Goal: Task Accomplishment & Management: Use online tool/utility

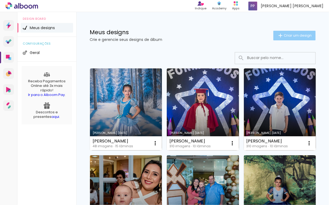
click at [289, 36] on span "Criar um design" at bounding box center [298, 35] width 28 height 3
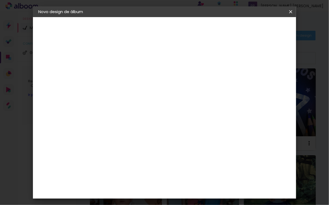
click at [126, 72] on input at bounding box center [126, 72] width 0 height 8
type input "[PERSON_NAME]"
type paper-input "[PERSON_NAME]"
click at [0, 0] on slot "Avançar" at bounding box center [0, 0] width 0 height 0
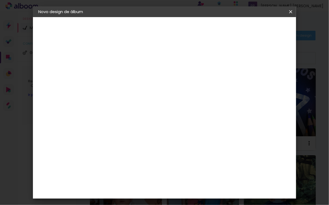
click at [131, 165] on div "Grafis" at bounding box center [128, 167] width 13 height 4
click at [0, 0] on slot "Avançar" at bounding box center [0, 0] width 0 height 0
click at [153, 90] on iron-icon at bounding box center [150, 93] width 6 height 6
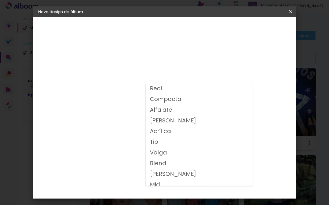
scroll to position [27, 0]
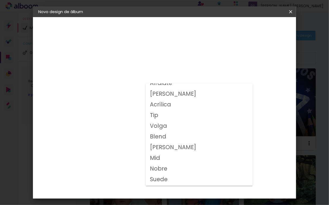
click at [0, 0] on slot "Volga" at bounding box center [0, 0] width 0 height 0
type input "Volga"
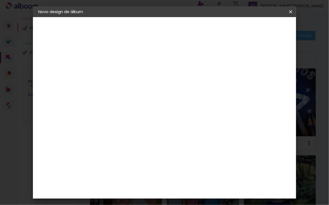
scroll to position [107, 0]
click at [162, 201] on span "15x20" at bounding box center [149, 208] width 25 height 14
click at [0, 0] on slot "Avançar" at bounding box center [0, 0] width 0 height 0
click at [227, 58] on div at bounding box center [224, 57] width 5 height 5
type paper-checkbox "on"
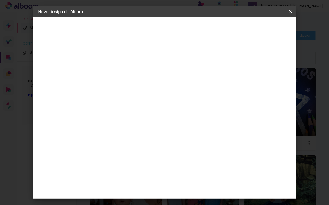
click at [257, 28] on span "Iniciar design" at bounding box center [245, 28] width 24 height 4
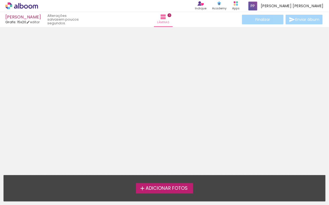
click at [159, 189] on span "Adicionar Fotos" at bounding box center [167, 188] width 42 height 5
click at [0, 0] on input "file" at bounding box center [0, 0] width 0 height 0
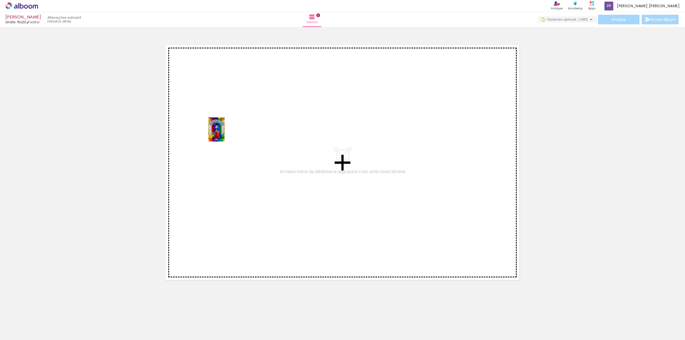
drag, startPoint x: 87, startPoint y: 326, endPoint x: 224, endPoint y: 134, distance: 236.0
click at [224, 134] on quentale-workspace at bounding box center [342, 170] width 685 height 340
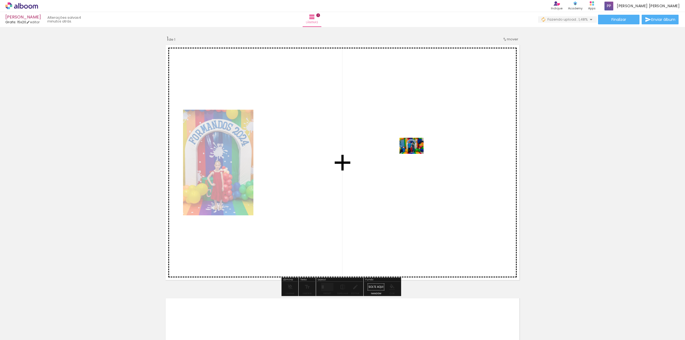
drag, startPoint x: 179, startPoint y: 326, endPoint x: 416, endPoint y: 154, distance: 292.6
click at [329, 154] on quentale-workspace at bounding box center [342, 170] width 685 height 340
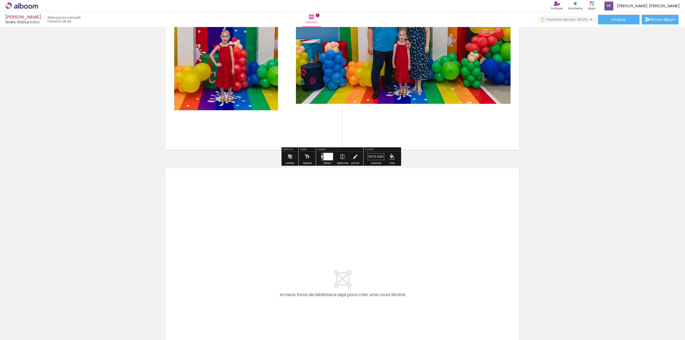
scroll to position [187, 0]
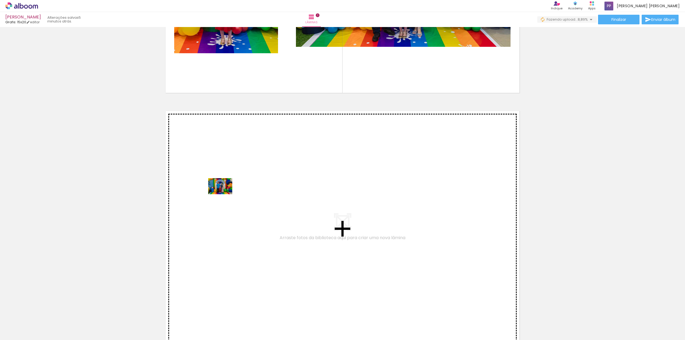
drag, startPoint x: 205, startPoint y: 326, endPoint x: 224, endPoint y: 194, distance: 133.2
click at [224, 194] on quentale-workspace at bounding box center [342, 170] width 685 height 340
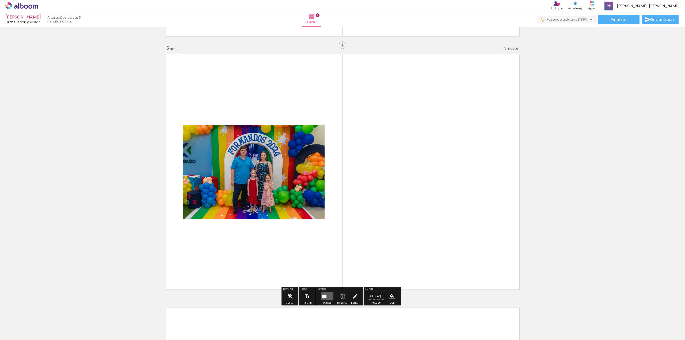
scroll to position [249, 0]
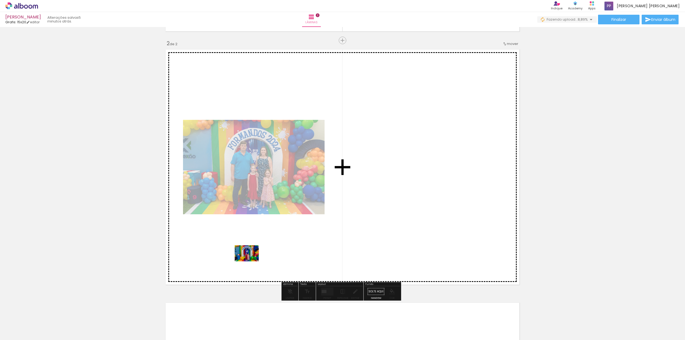
drag, startPoint x: 240, startPoint y: 326, endPoint x: 251, endPoint y: 261, distance: 65.1
click at [251, 205] on quentale-workspace at bounding box center [342, 170] width 685 height 340
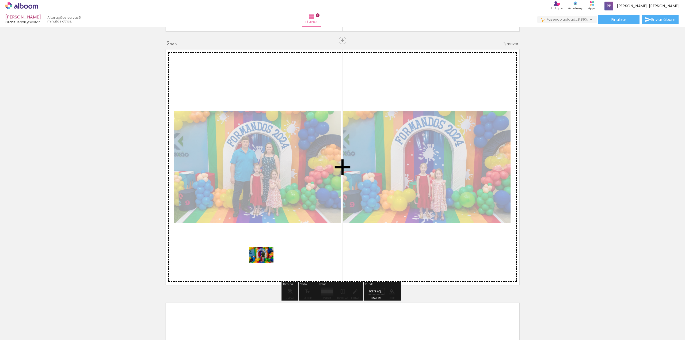
drag, startPoint x: 266, startPoint y: 328, endPoint x: 265, endPoint y: 263, distance: 64.5
click at [265, 205] on quentale-workspace at bounding box center [342, 170] width 685 height 340
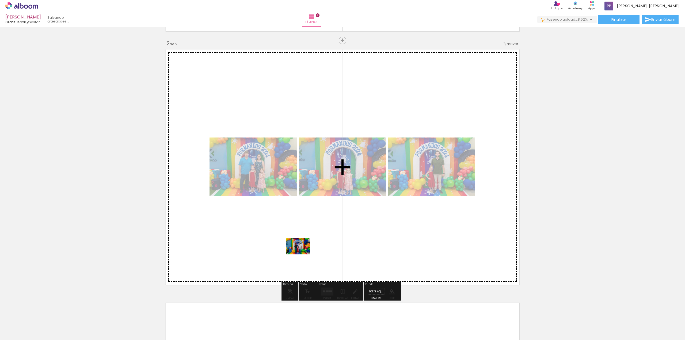
drag, startPoint x: 302, startPoint y: 327, endPoint x: 302, endPoint y: 254, distance: 72.8
click at [302, 205] on quentale-workspace at bounding box center [342, 170] width 685 height 340
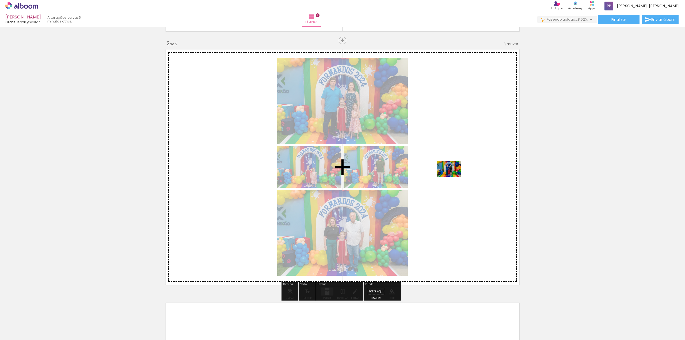
drag, startPoint x: 328, startPoint y: 327, endPoint x: 453, endPoint y: 177, distance: 195.9
click at [329, 177] on quentale-workspace at bounding box center [342, 170] width 685 height 340
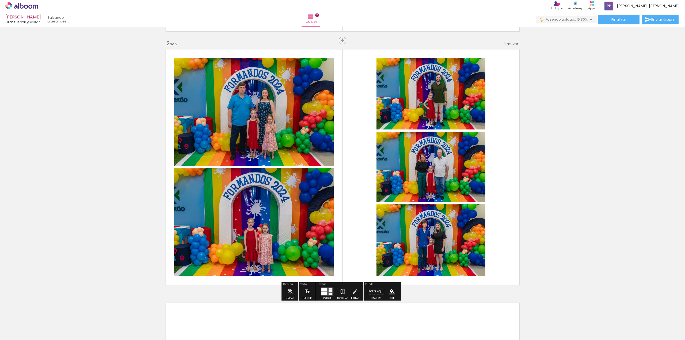
click at [325, 205] on div at bounding box center [324, 293] width 6 height 3
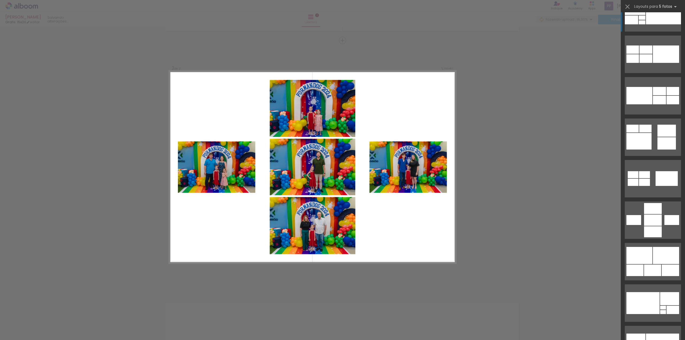
scroll to position [321, 0]
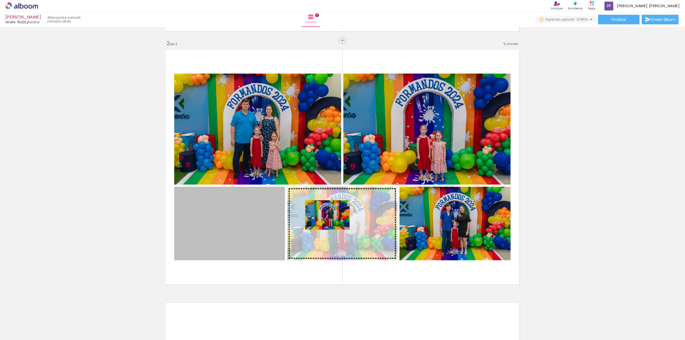
drag, startPoint x: 244, startPoint y: 228, endPoint x: 325, endPoint y: 215, distance: 82.6
click at [0, 0] on slot at bounding box center [0, 0] width 0 height 0
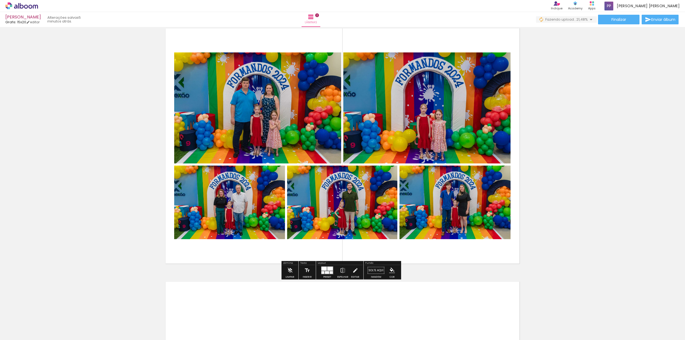
scroll to position [302, 0]
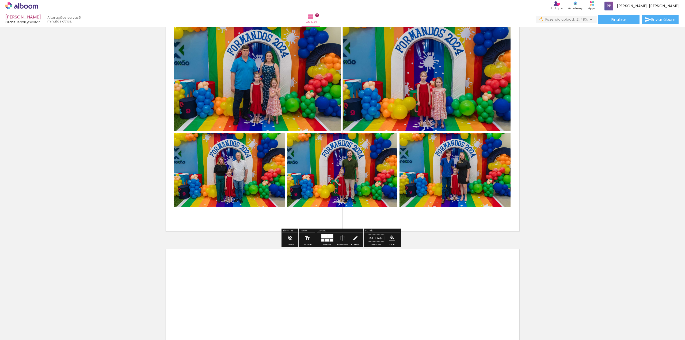
click at [92, 205] on div at bounding box center [83, 322] width 16 height 24
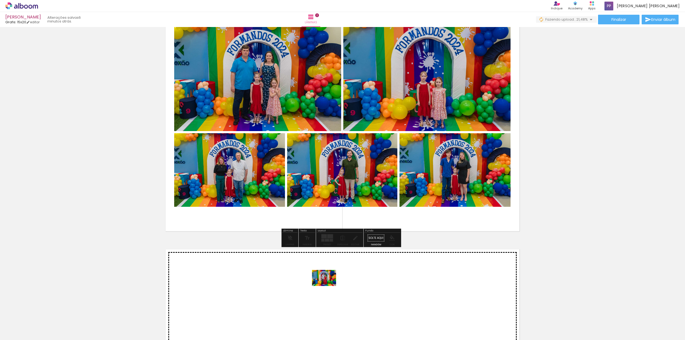
drag, startPoint x: 361, startPoint y: 325, endPoint x: 328, endPoint y: 286, distance: 50.9
click at [328, 205] on quentale-workspace at bounding box center [342, 170] width 685 height 340
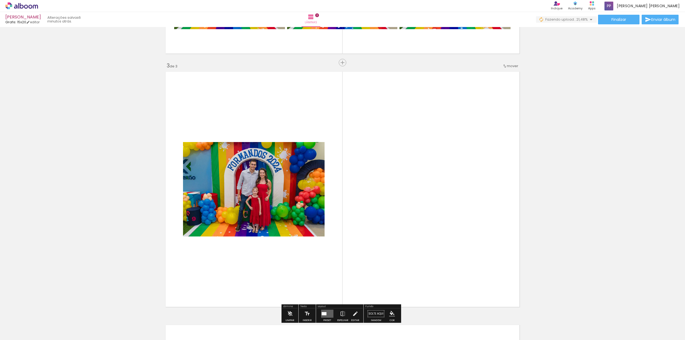
scroll to position [502, 0]
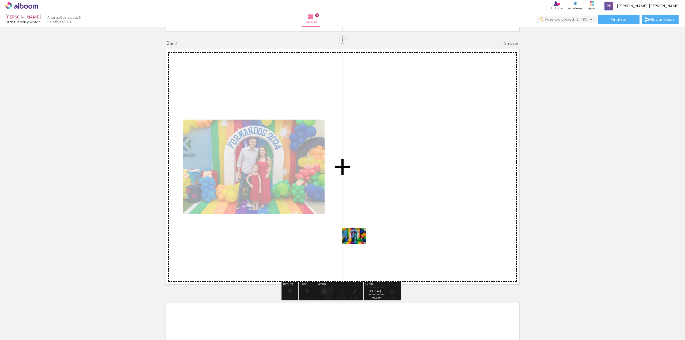
drag, startPoint x: 390, startPoint y: 326, endPoint x: 358, endPoint y: 244, distance: 88.1
click at [329, 205] on quentale-workspace at bounding box center [342, 170] width 685 height 340
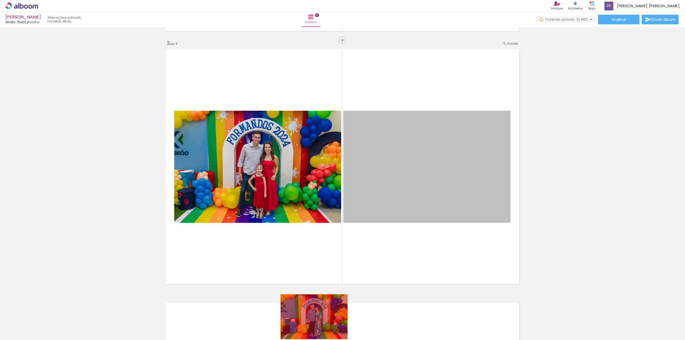
drag, startPoint x: 412, startPoint y: 173, endPoint x: 312, endPoint y: 317, distance: 175.1
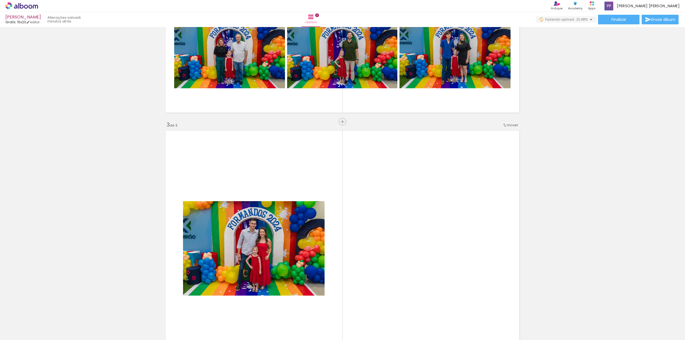
scroll to position [369, 0]
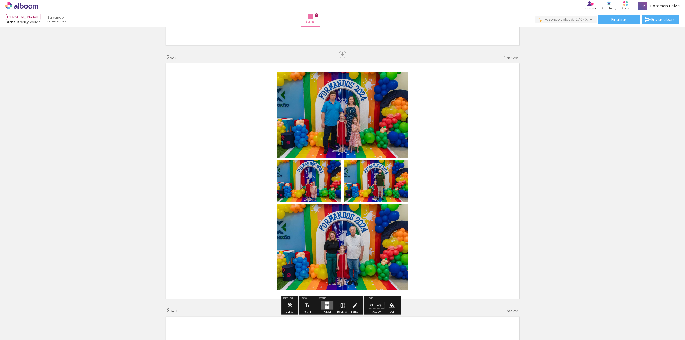
scroll to position [288, 0]
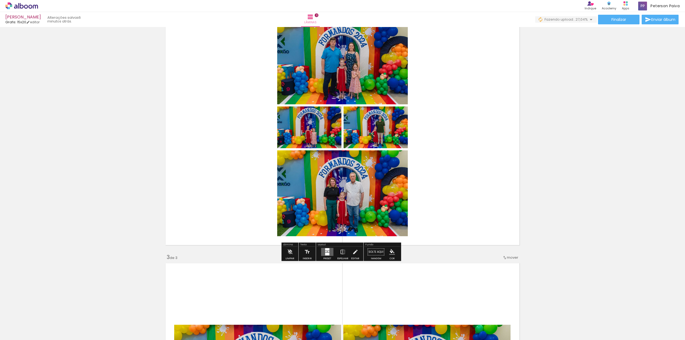
click at [307, 168] on quentale-photo at bounding box center [342, 193] width 131 height 86
click at [327, 253] on div at bounding box center [327, 254] width 4 height 3
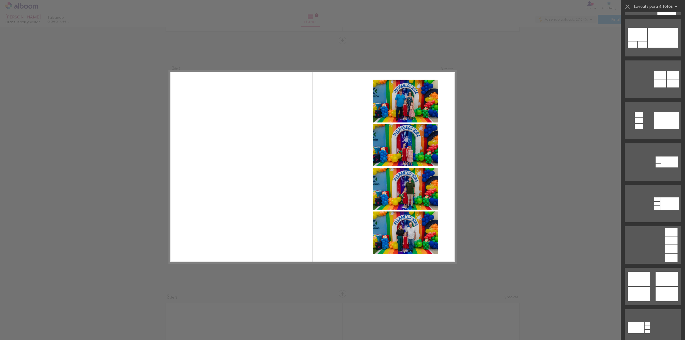
scroll to position [214, 0]
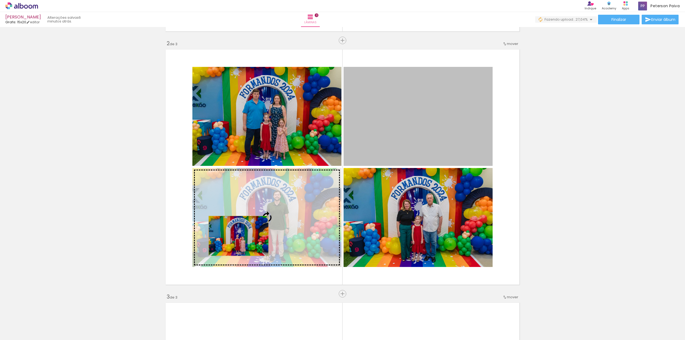
drag, startPoint x: 399, startPoint y: 124, endPoint x: 236, endPoint y: 235, distance: 196.7
click at [0, 0] on slot at bounding box center [0, 0] width 0 height 0
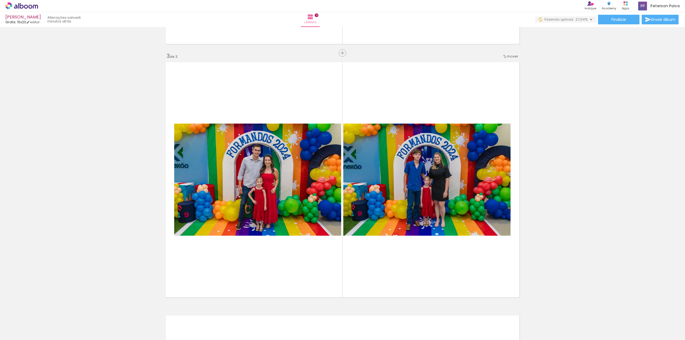
scroll to position [0, 345]
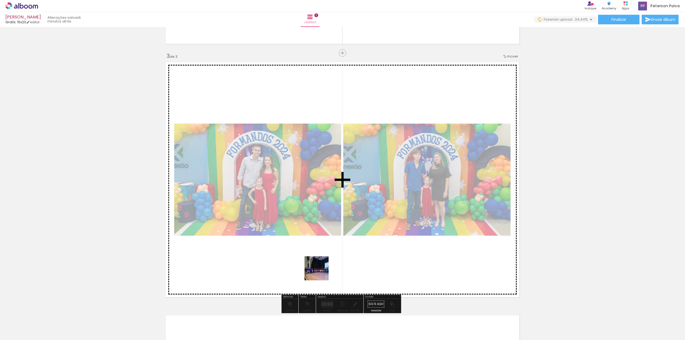
drag, startPoint x: 282, startPoint y: 322, endPoint x: 323, endPoint y: 270, distance: 66.1
click at [323, 270] on quentale-workspace at bounding box center [342, 170] width 685 height 340
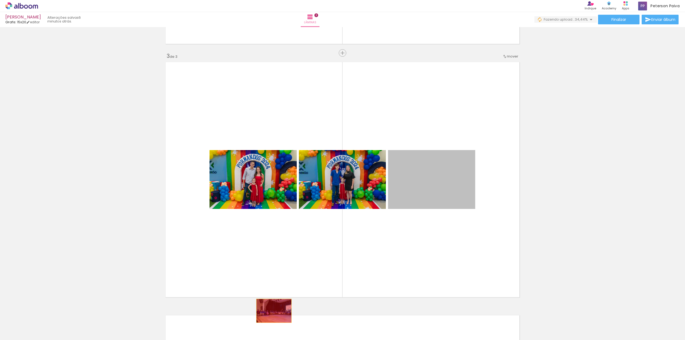
drag, startPoint x: 417, startPoint y: 184, endPoint x: 272, endPoint y: 311, distance: 192.5
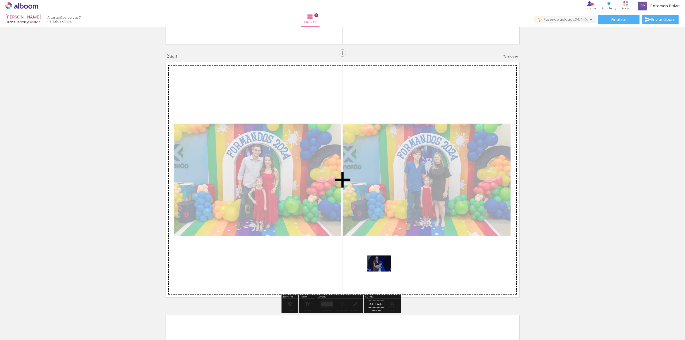
drag, startPoint x: 372, startPoint y: 324, endPoint x: 383, endPoint y: 272, distance: 53.6
click at [383, 272] on quentale-workspace at bounding box center [342, 170] width 685 height 340
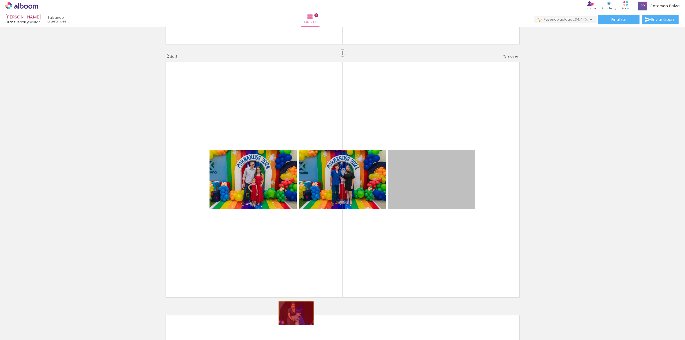
drag, startPoint x: 424, startPoint y: 184, endPoint x: 294, endPoint y: 313, distance: 183.3
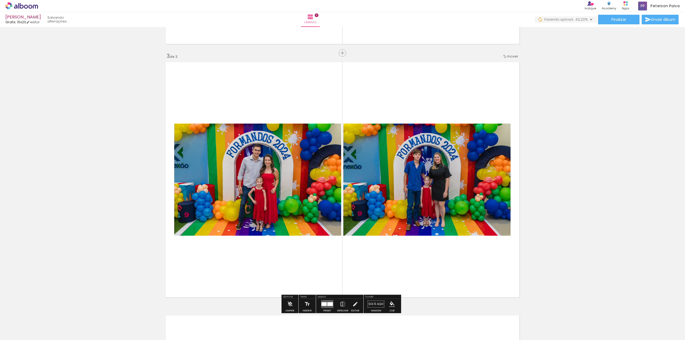
click at [546, 256] on div "Inserir lâmina 1 de 3 Inserir lâmina 2 de 3 Inserir lâmina 3 de 3" at bounding box center [342, 46] width 685 height 1014
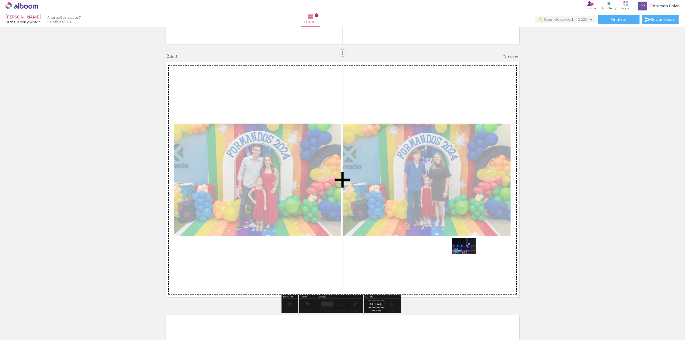
drag, startPoint x: 312, startPoint y: 324, endPoint x: 468, endPoint y: 254, distance: 170.9
click at [468, 254] on quentale-workspace at bounding box center [342, 170] width 685 height 340
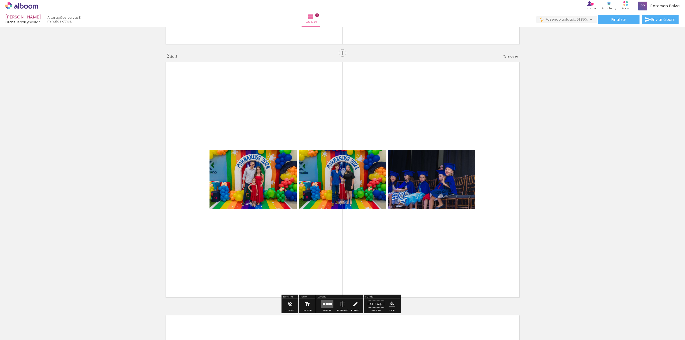
click at [524, 200] on div "Inserir lâmina 1 de 3 Inserir lâmina 2 de 3 Inserir lâmina 3 de 3" at bounding box center [342, 46] width 685 height 1014
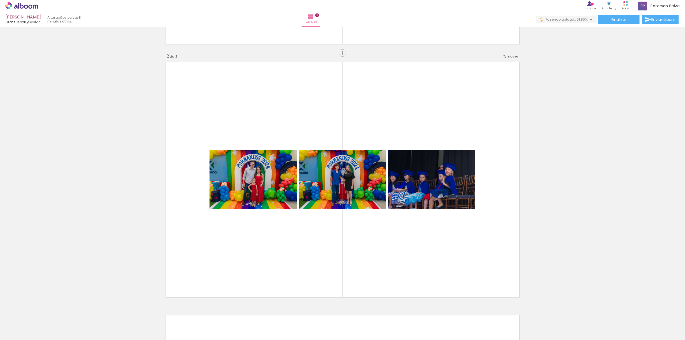
scroll to position [0, 1227]
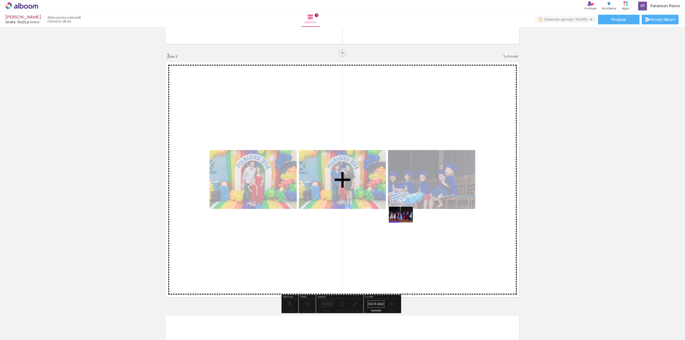
drag, startPoint x: 364, startPoint y: 324, endPoint x: 405, endPoint y: 223, distance: 109.5
click at [405, 223] on quentale-workspace at bounding box center [342, 170] width 685 height 340
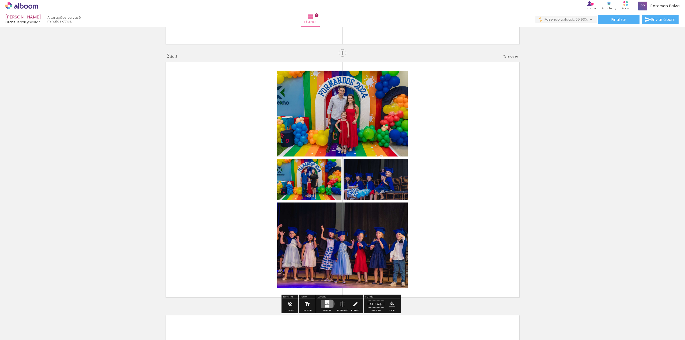
click at [329, 303] on quentale-layouter at bounding box center [327, 304] width 12 height 8
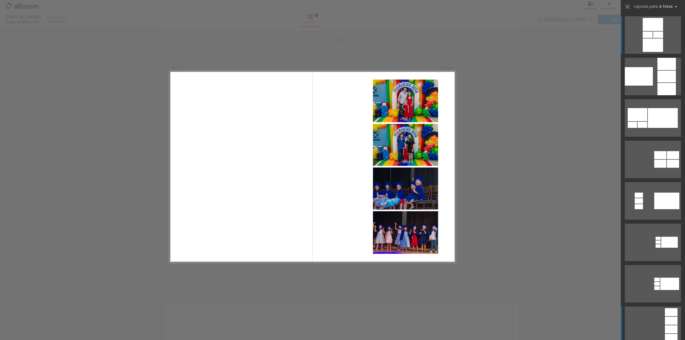
scroll to position [134, 0]
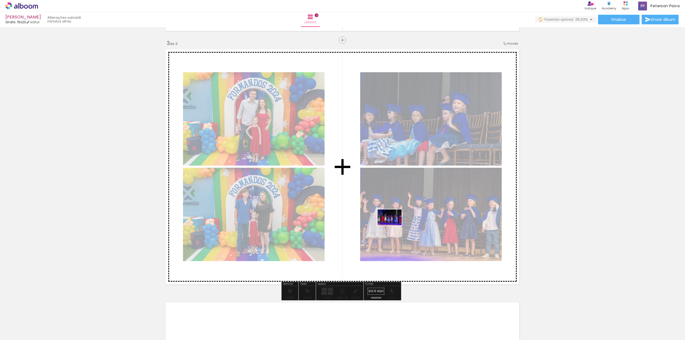
drag, startPoint x: 326, startPoint y: 327, endPoint x: 394, endPoint y: 226, distance: 122.0
click at [394, 226] on quentale-workspace at bounding box center [342, 170] width 685 height 340
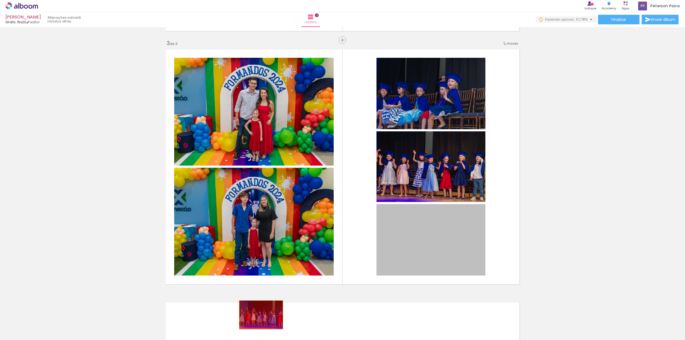
drag, startPoint x: 434, startPoint y: 241, endPoint x: 259, endPoint y: 315, distance: 189.8
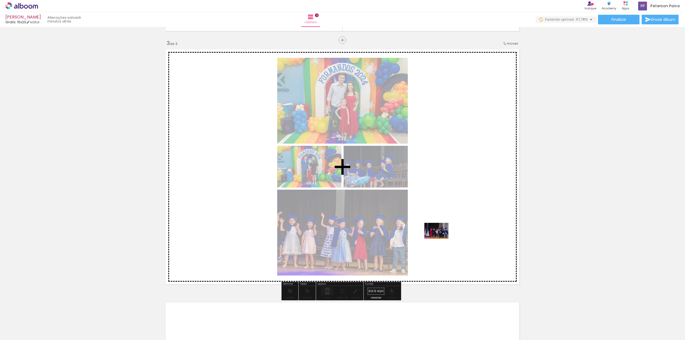
drag, startPoint x: 387, startPoint y: 325, endPoint x: 440, endPoint y: 239, distance: 100.7
click at [440, 239] on quentale-workspace at bounding box center [342, 170] width 685 height 340
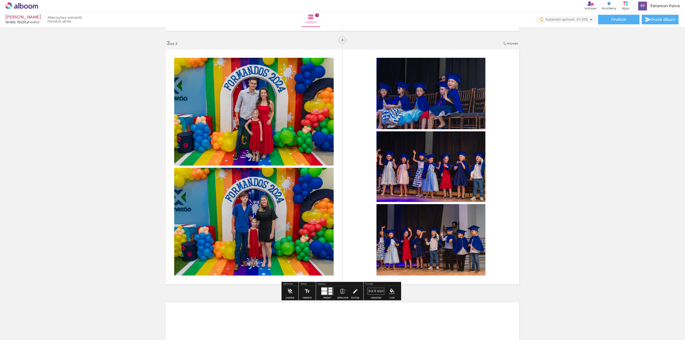
click at [326, 292] on quentale-layouter at bounding box center [327, 291] width 12 height 8
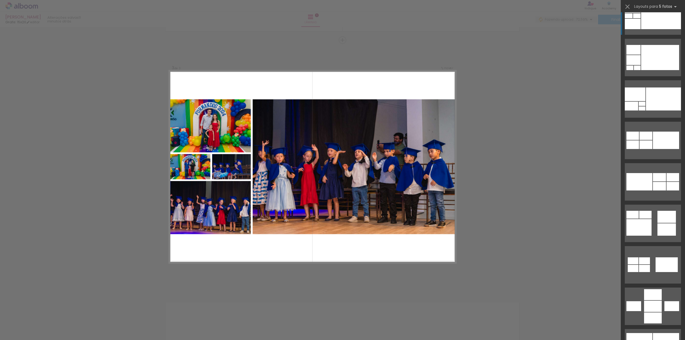
scroll to position [214, 0]
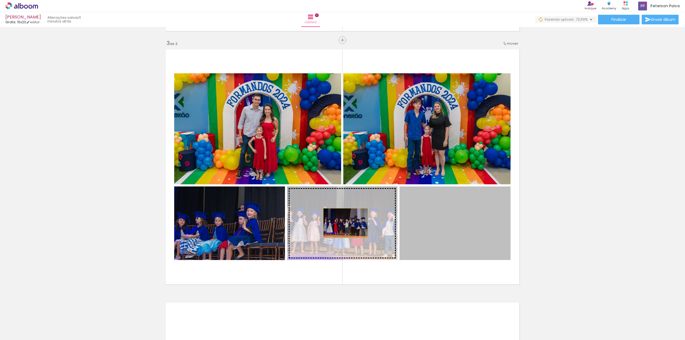
drag, startPoint x: 440, startPoint y: 222, endPoint x: 344, endPoint y: 223, distance: 96.1
click at [0, 0] on slot at bounding box center [0, 0] width 0 height 0
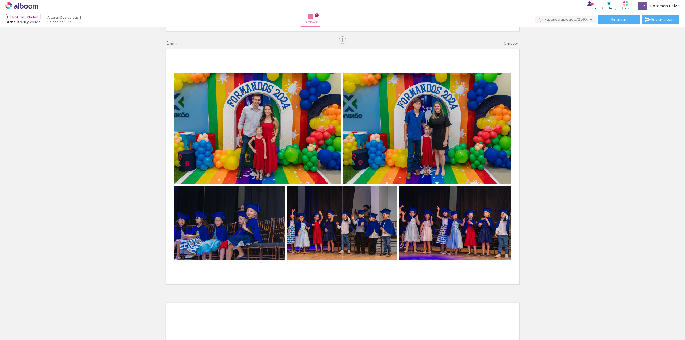
click at [557, 226] on div "Inserir lâmina 1 de 3 Inserir lâmina 2 de 3 Inserir lâmina 3 de 3" at bounding box center [342, 33] width 685 height 1014
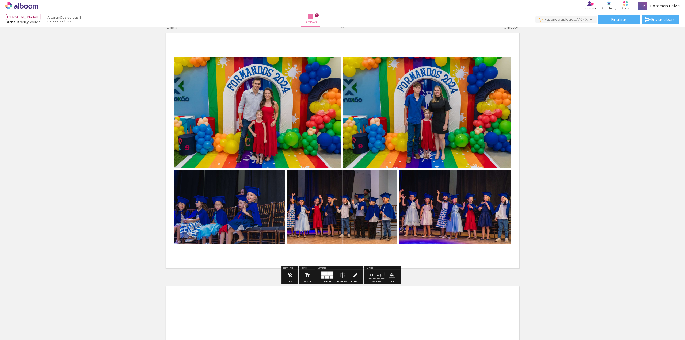
scroll to position [529, 0]
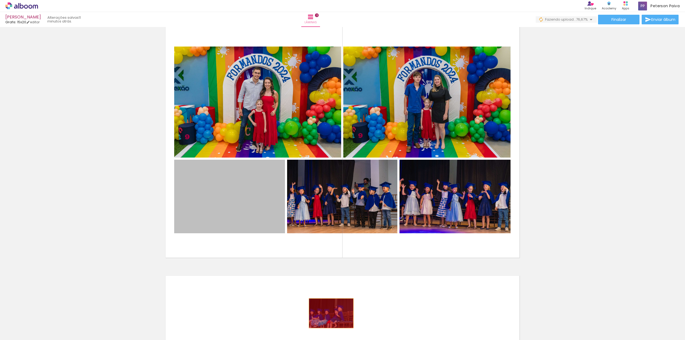
drag, startPoint x: 233, startPoint y: 205, endPoint x: 329, endPoint y: 313, distance: 145.4
click at [329, 313] on quentale-workspace at bounding box center [342, 170] width 685 height 340
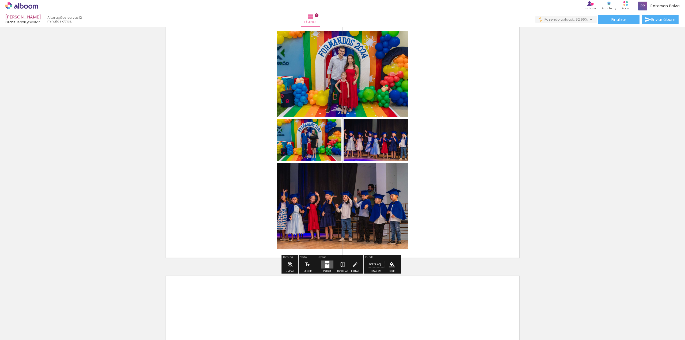
click at [368, 152] on quentale-photo at bounding box center [376, 140] width 64 height 42
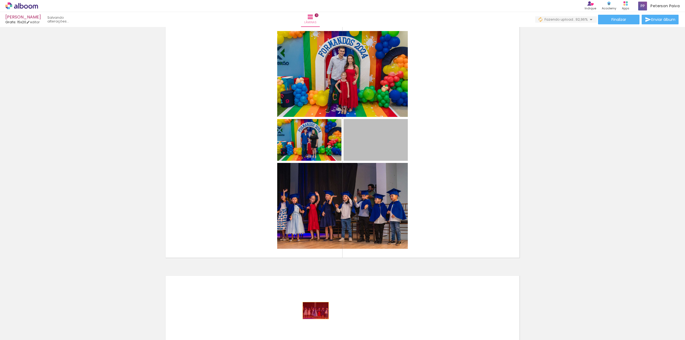
drag, startPoint x: 368, startPoint y: 143, endPoint x: 314, endPoint y: 311, distance: 175.9
click at [314, 311] on quentale-workspace at bounding box center [342, 170] width 685 height 340
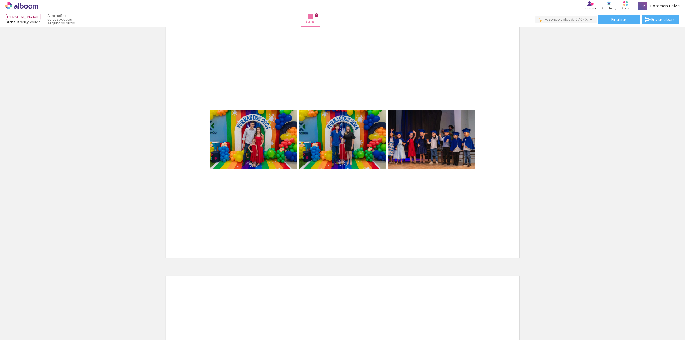
scroll to position [0, 1383]
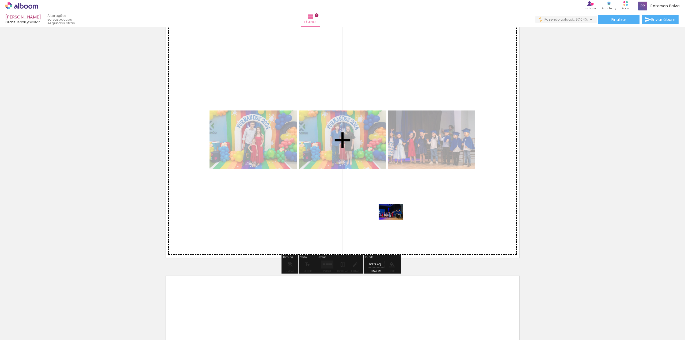
drag, startPoint x: 446, startPoint y: 325, endPoint x: 395, endPoint y: 220, distance: 116.7
click at [395, 220] on quentale-workspace at bounding box center [342, 170] width 685 height 340
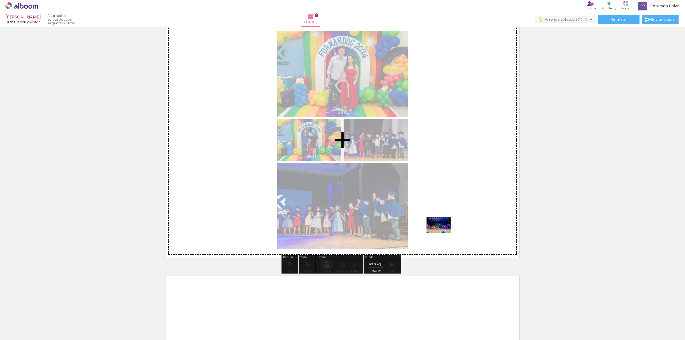
drag, startPoint x: 474, startPoint y: 326, endPoint x: 443, endPoint y: 233, distance: 98.2
click at [443, 233] on quentale-workspace at bounding box center [342, 170] width 685 height 340
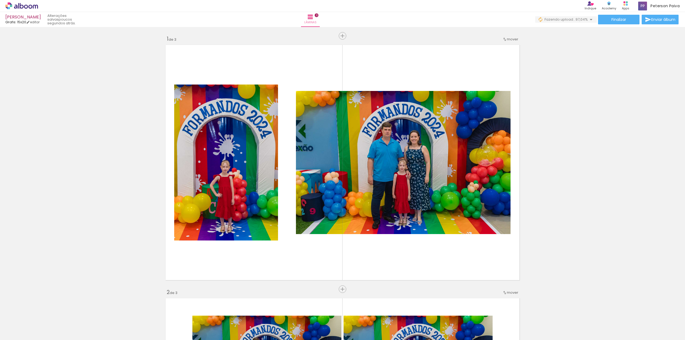
scroll to position [0, 1383]
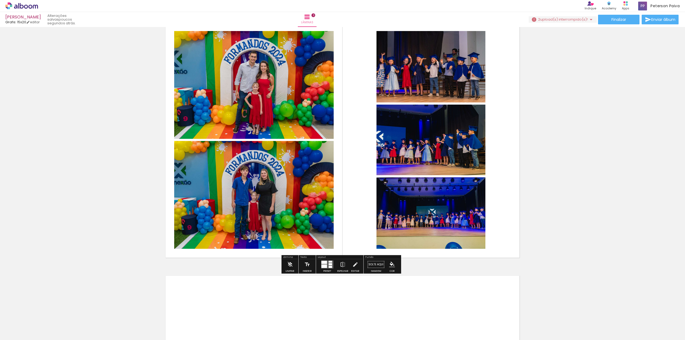
click at [323, 266] on div at bounding box center [324, 266] width 6 height 3
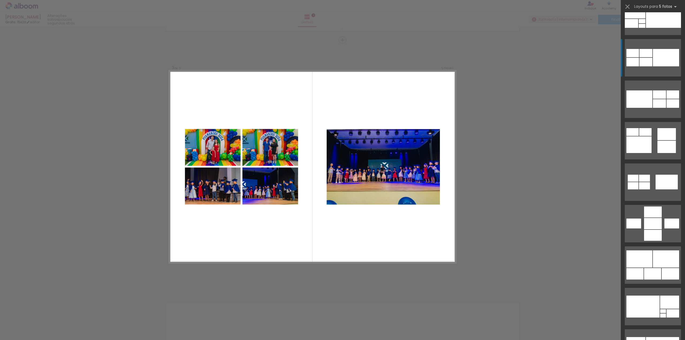
scroll to position [321, 0]
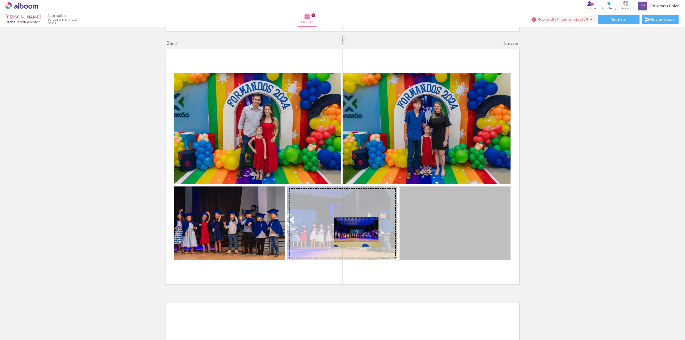
drag, startPoint x: 454, startPoint y: 227, endPoint x: 354, endPoint y: 232, distance: 100.2
click at [0, 0] on slot at bounding box center [0, 0] width 0 height 0
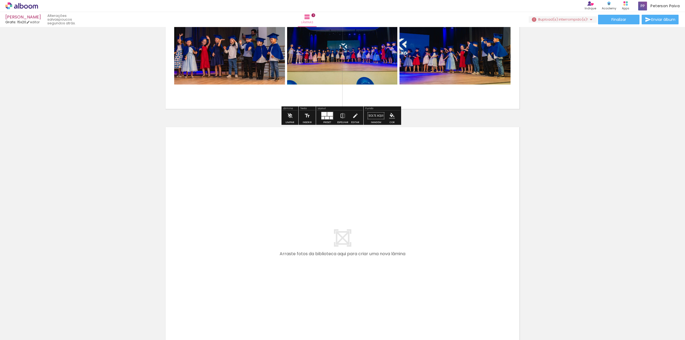
scroll to position [690, 0]
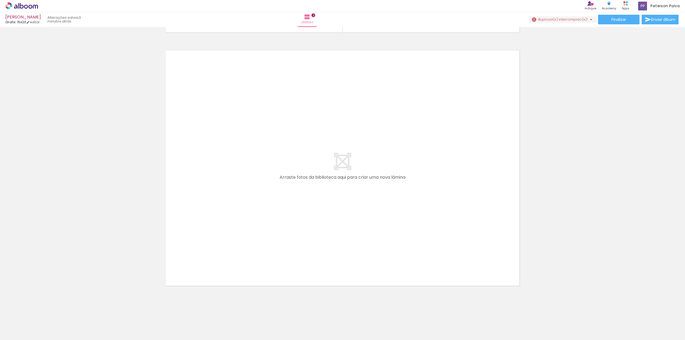
scroll to position [0, 5430]
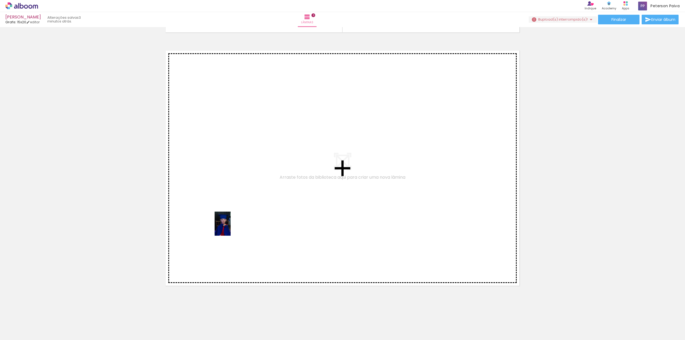
drag, startPoint x: 439, startPoint y: 328, endPoint x: 231, endPoint y: 227, distance: 231.6
click at [231, 227] on quentale-workspace at bounding box center [342, 170] width 685 height 340
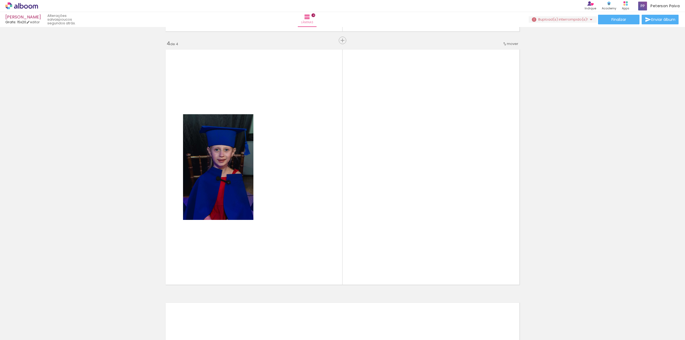
scroll to position [0, 2215]
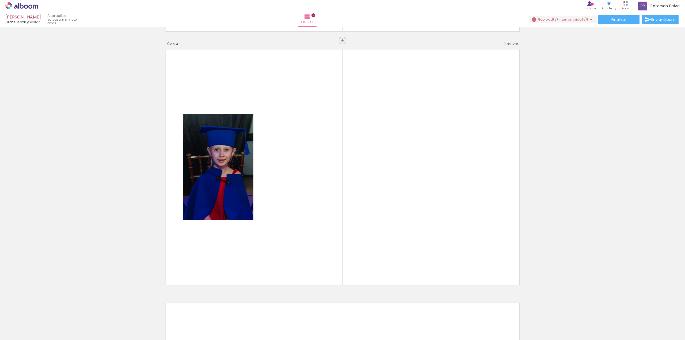
scroll to position [0, 2989]
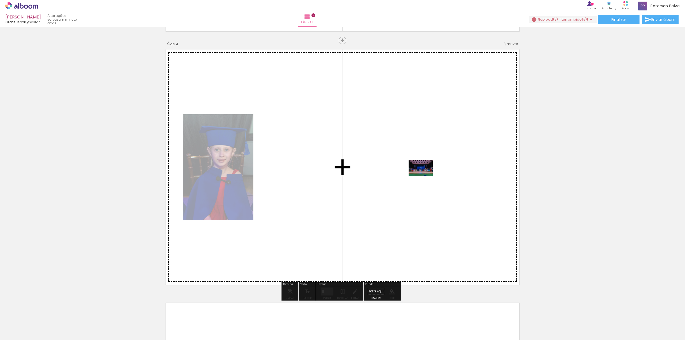
drag, startPoint x: 306, startPoint y: 326, endPoint x: 425, endPoint y: 176, distance: 190.8
click at [425, 176] on quentale-workspace at bounding box center [342, 170] width 685 height 340
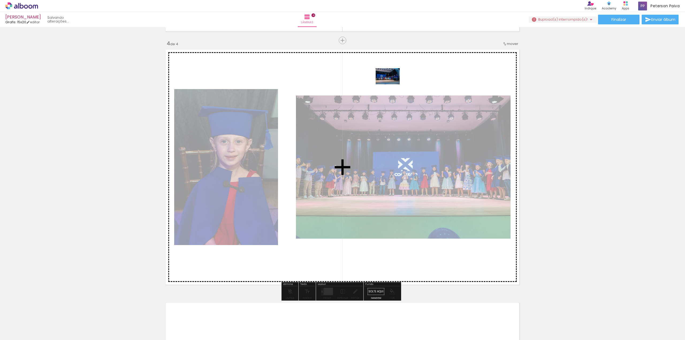
drag, startPoint x: 157, startPoint y: 324, endPoint x: 392, endPoint y: 84, distance: 335.5
click at [392, 84] on quentale-workspace at bounding box center [342, 170] width 685 height 340
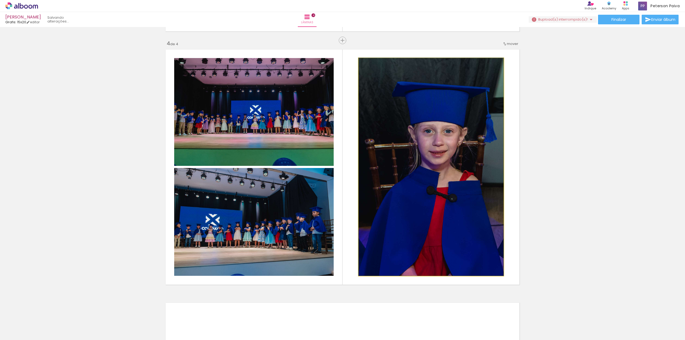
click at [408, 158] on quentale-photo at bounding box center [431, 167] width 145 height 218
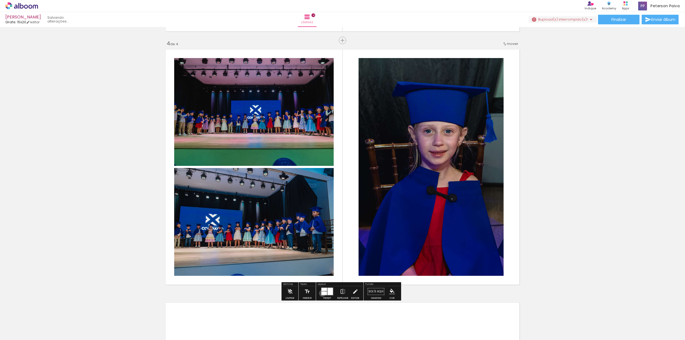
click at [321, 293] on div at bounding box center [324, 293] width 6 height 3
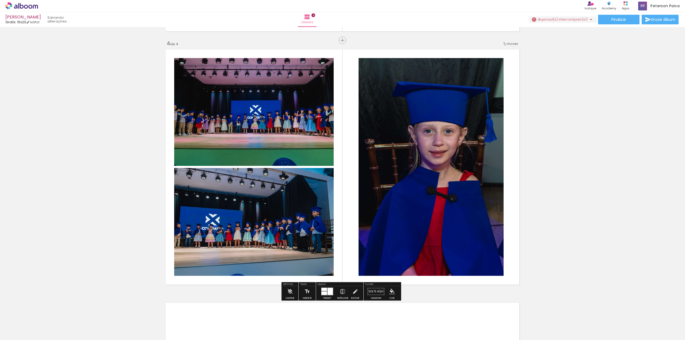
click at [340, 290] on iron-icon at bounding box center [343, 291] width 6 height 11
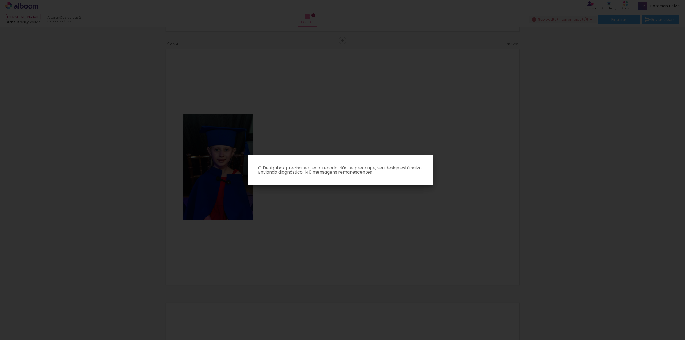
click at [319, 200] on iron-overlay-backdrop at bounding box center [342, 170] width 685 height 340
click at [312, 177] on paper-dialog "O Designbox precisa ser recarregado. Não se preocupe, seu design está salvo. En…" at bounding box center [341, 170] width 186 height 30
click at [205, 173] on iron-overlay-backdrop at bounding box center [342, 170] width 685 height 340
click at [292, 227] on iron-overlay-backdrop at bounding box center [342, 170] width 685 height 340
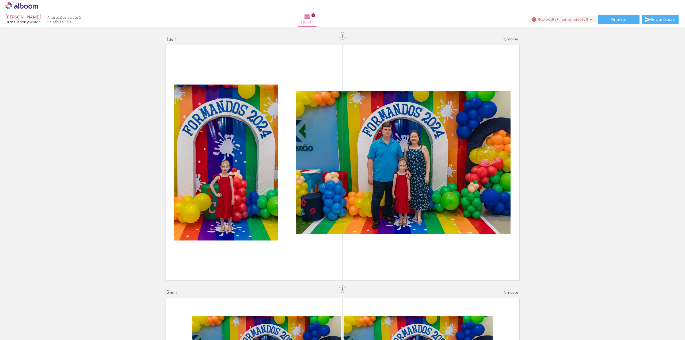
scroll to position [0, 1575]
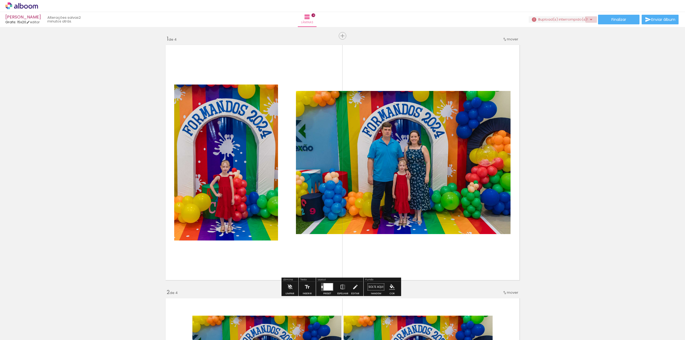
click at [593, 19] on paper-button "8 upload(s) interrompido(s)! 97,04%" at bounding box center [563, 19] width 68 height 6
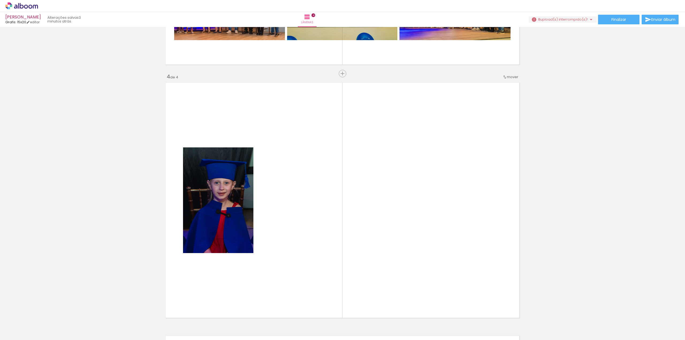
scroll to position [0, 2903]
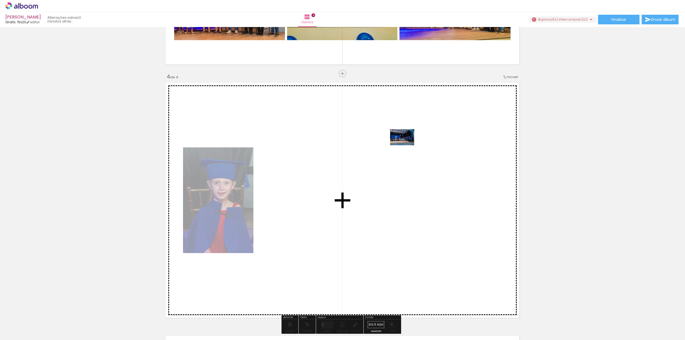
drag, startPoint x: 237, startPoint y: 326, endPoint x: 409, endPoint y: 145, distance: 250.0
click at [409, 145] on quentale-workspace at bounding box center [342, 170] width 685 height 340
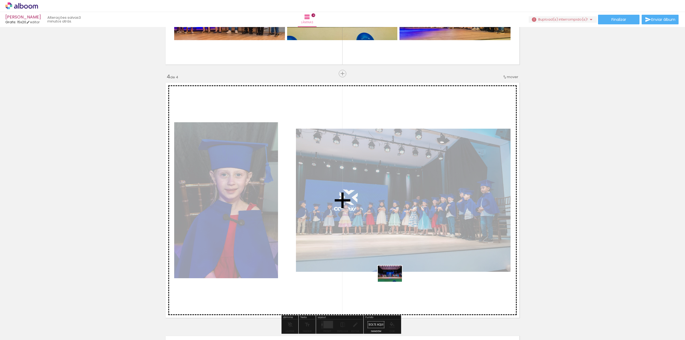
drag, startPoint x: 386, startPoint y: 325, endPoint x: 394, endPoint y: 282, distance: 44.0
click at [394, 282] on quentale-workspace at bounding box center [342, 170] width 685 height 340
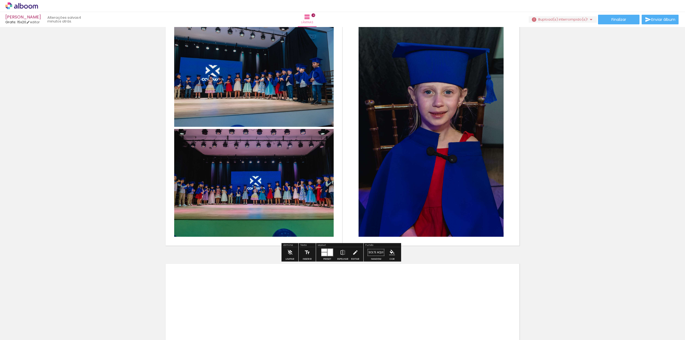
scroll to position [803, 0]
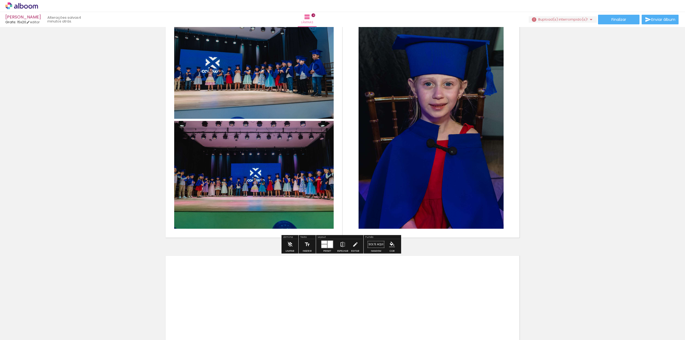
click at [340, 245] on iron-icon at bounding box center [343, 244] width 6 height 11
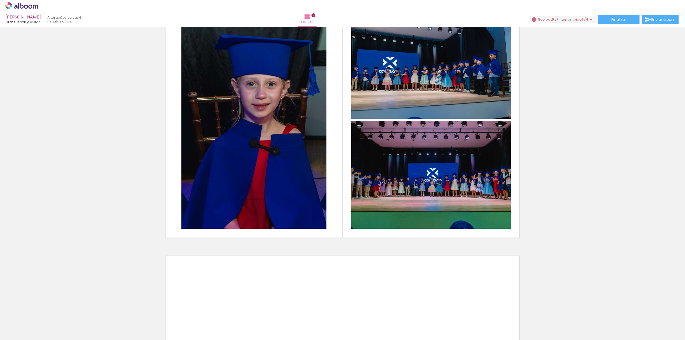
scroll to position [0, 3163]
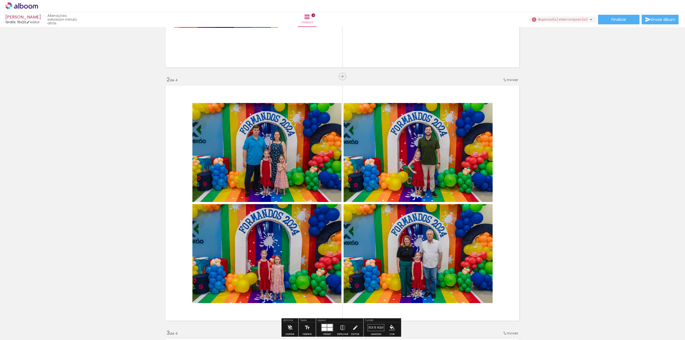
scroll to position [214, 0]
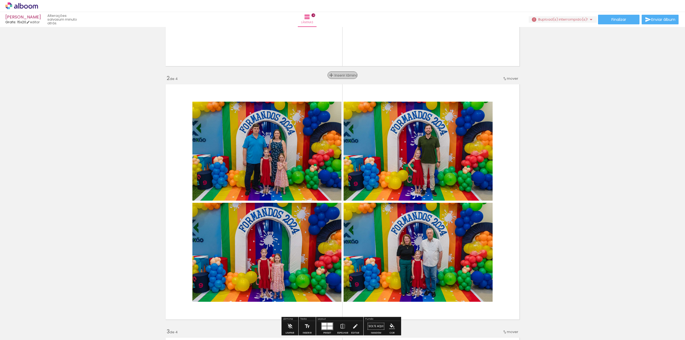
click at [341, 76] on span "Inserir lâmina" at bounding box center [344, 75] width 21 height 3
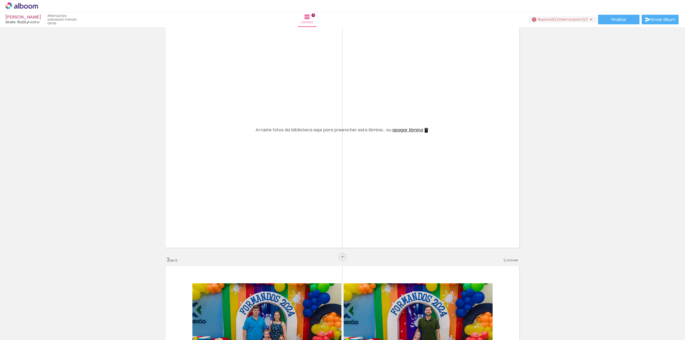
scroll to position [375, 0]
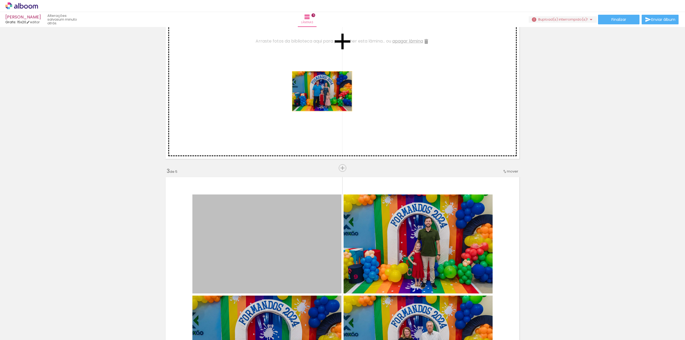
drag, startPoint x: 276, startPoint y: 227, endPoint x: 320, endPoint y: 91, distance: 143.0
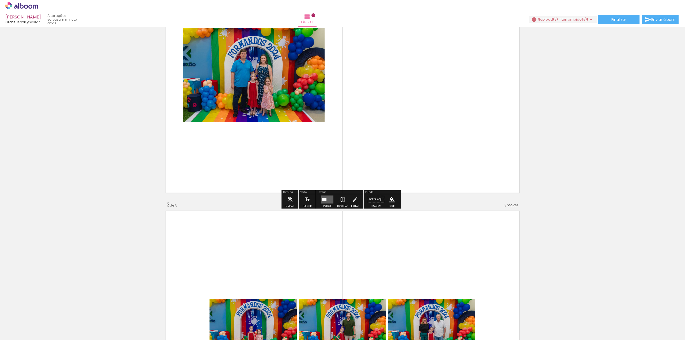
scroll to position [294, 0]
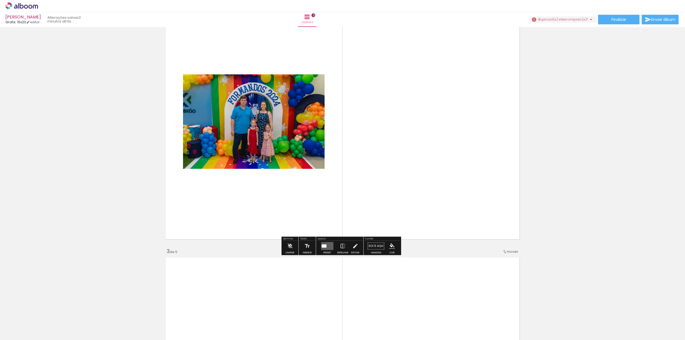
click at [322, 246] on div at bounding box center [324, 246] width 5 height 3
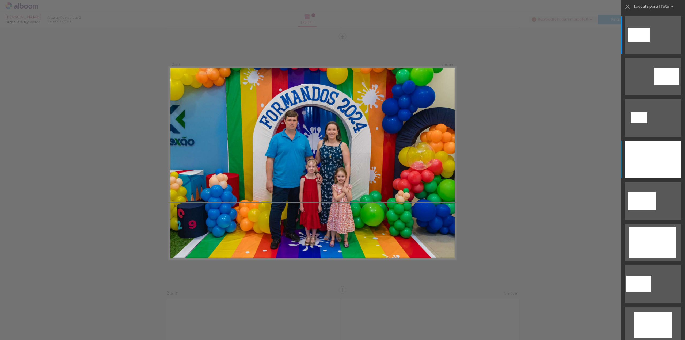
scroll to position [249, 0]
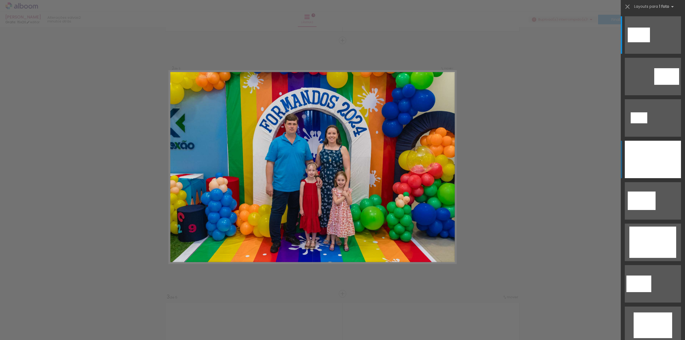
click at [654, 157] on div at bounding box center [653, 159] width 56 height 37
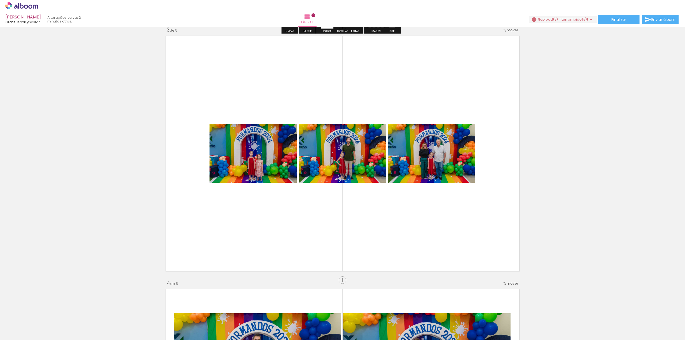
scroll to position [516, 0]
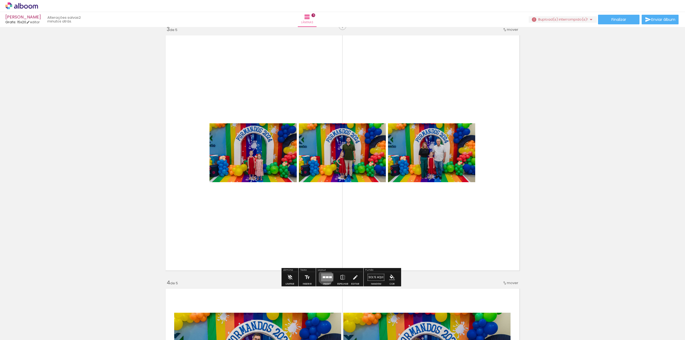
click at [324, 277] on quentale-layouter at bounding box center [327, 277] width 12 height 8
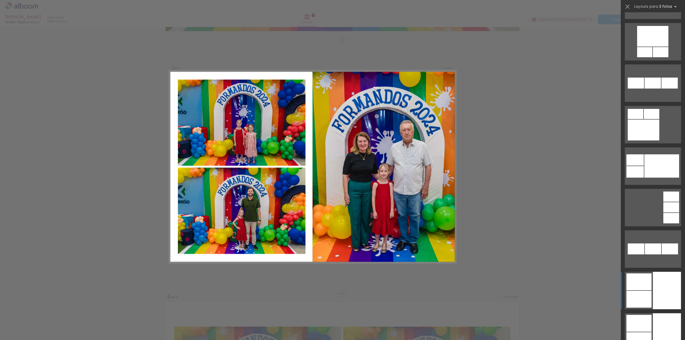
scroll to position [1498, 0]
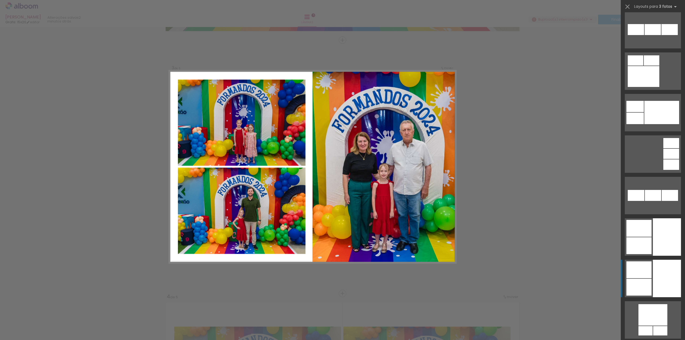
click at [643, 66] on div at bounding box center [636, 60] width 16 height 10
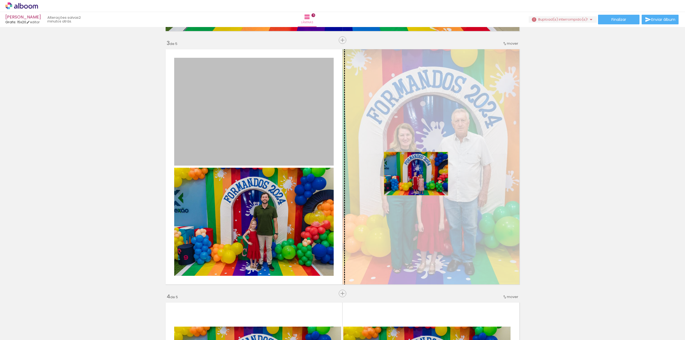
drag, startPoint x: 275, startPoint y: 125, endPoint x: 414, endPoint y: 174, distance: 147.2
click at [0, 0] on slot at bounding box center [0, 0] width 0 height 0
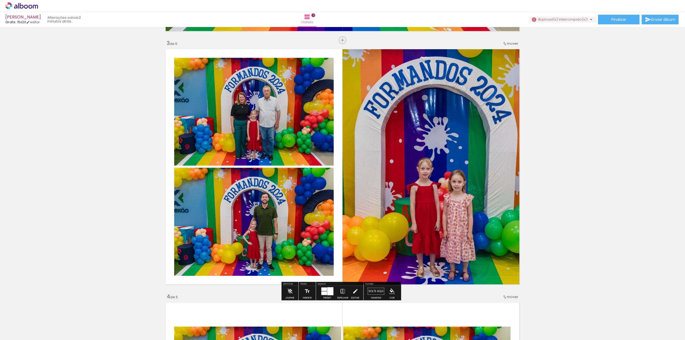
click at [340, 293] on iron-icon at bounding box center [343, 291] width 6 height 11
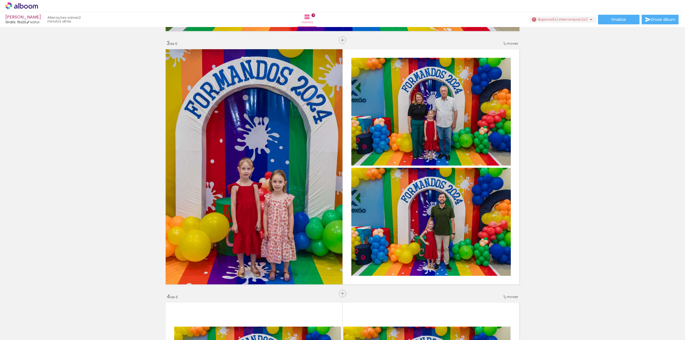
click at [557, 174] on div "Inserir lâmina 1 de 5 Inserir lâmina 2 de 5 Inserir lâmina 3 de 5 Inserir lâmin…" at bounding box center [342, 286] width 685 height 1521
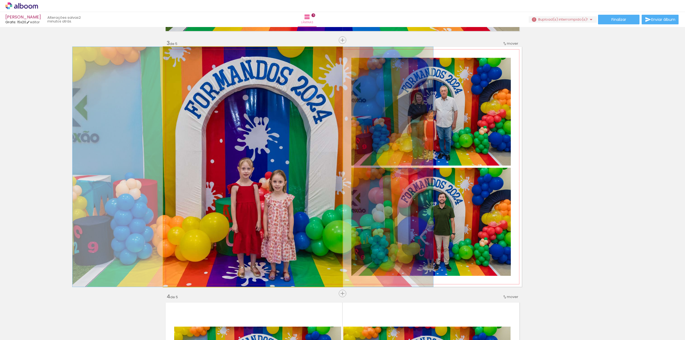
click at [276, 164] on quentale-photo at bounding box center [252, 167] width 179 height 240
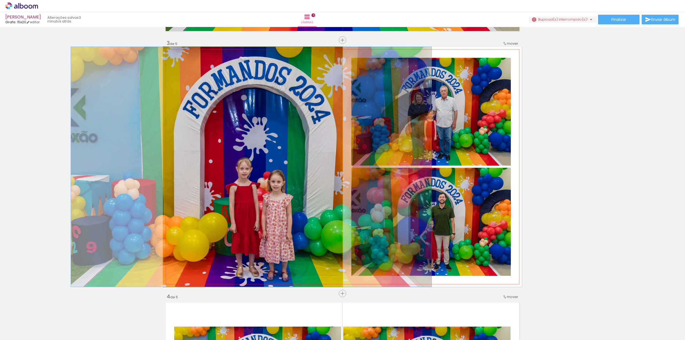
drag, startPoint x: 272, startPoint y: 164, endPoint x: 270, endPoint y: 157, distance: 7.1
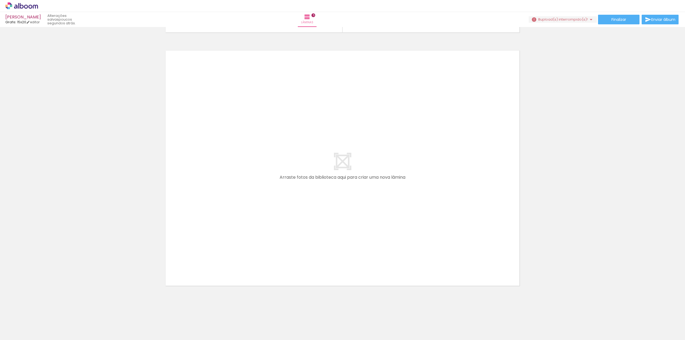
scroll to position [0, 5437]
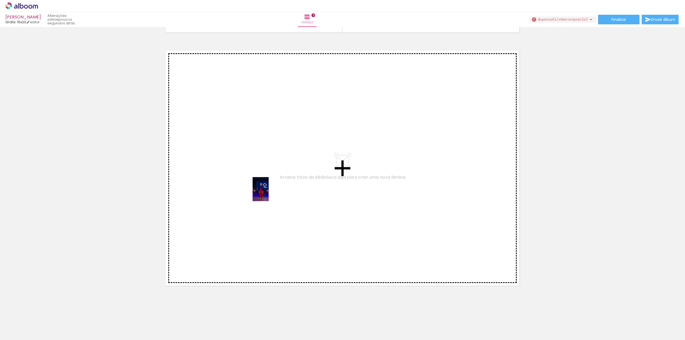
drag, startPoint x: 464, startPoint y: 327, endPoint x: 268, endPoint y: 193, distance: 237.4
click at [268, 193] on quentale-workspace at bounding box center [342, 170] width 685 height 340
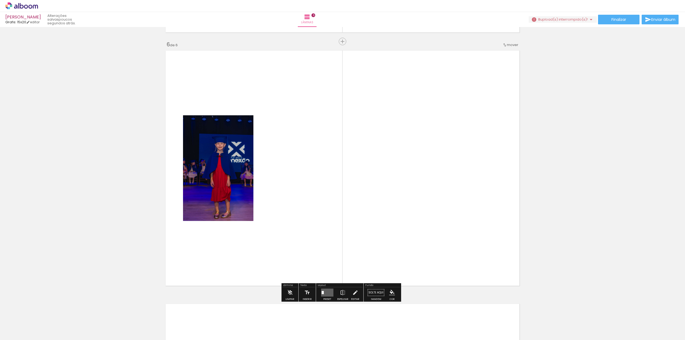
scroll to position [1262, 0]
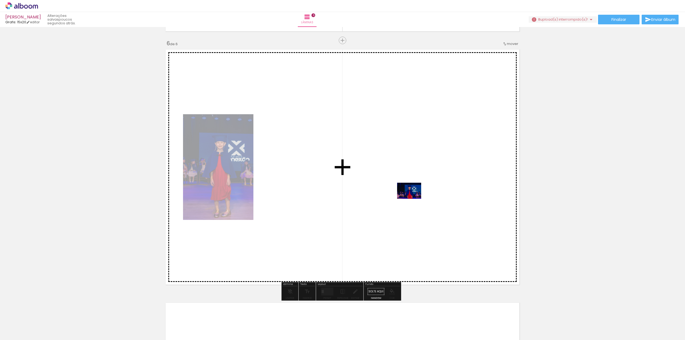
drag, startPoint x: 500, startPoint y: 325, endPoint x: 413, endPoint y: 198, distance: 154.1
click at [413, 198] on quentale-workspace at bounding box center [342, 170] width 685 height 340
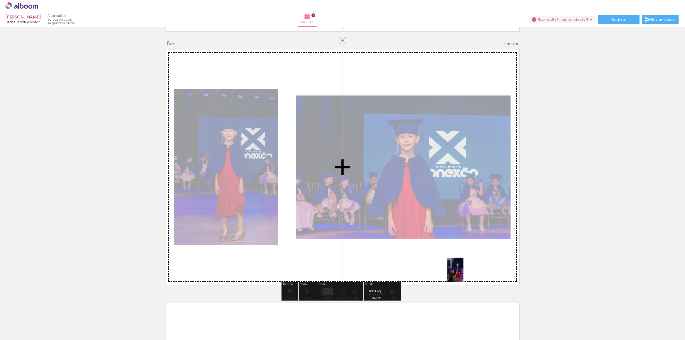
drag, startPoint x: 521, startPoint y: 323, endPoint x: 463, endPoint y: 274, distance: 76.1
click at [463, 274] on quentale-workspace at bounding box center [342, 170] width 685 height 340
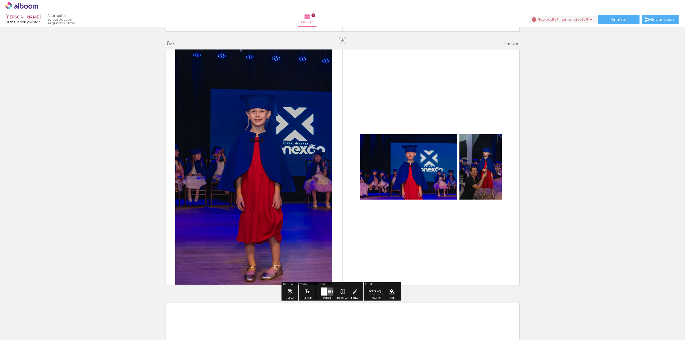
click at [325, 290] on div at bounding box center [324, 292] width 6 height 8
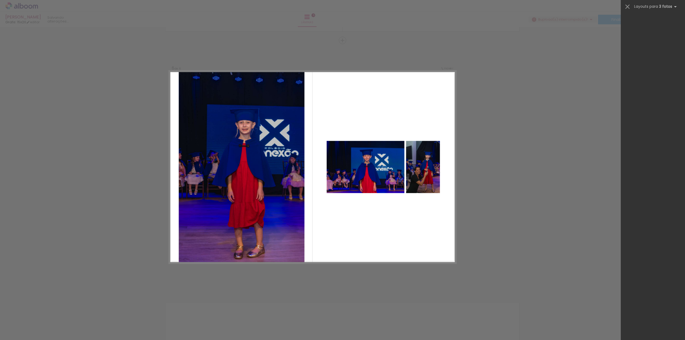
scroll to position [0, 0]
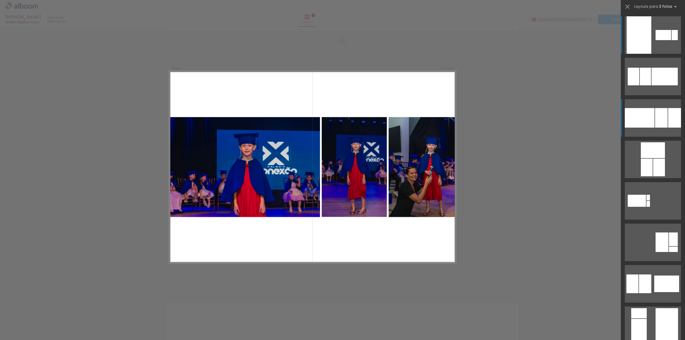
click at [635, 121] on div at bounding box center [640, 118] width 30 height 20
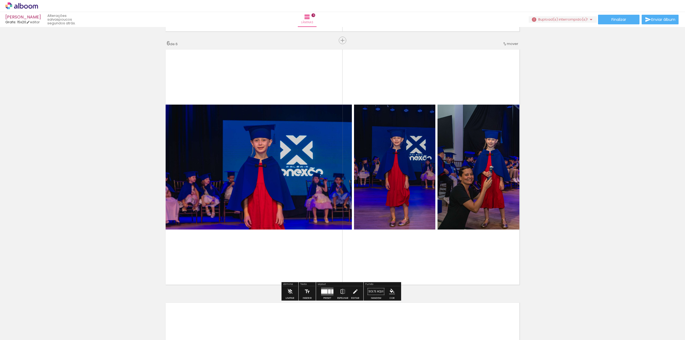
click at [322, 291] on div at bounding box center [324, 292] width 6 height 4
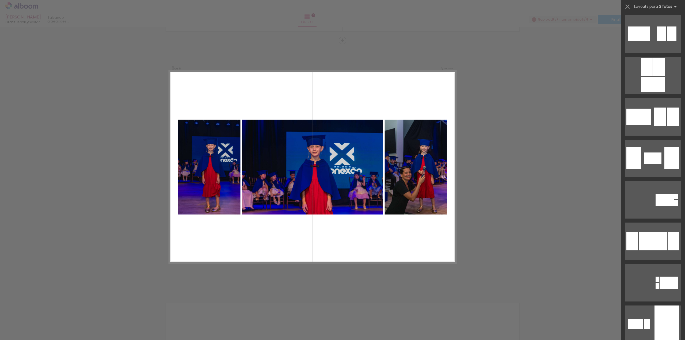
scroll to position [1126, 0]
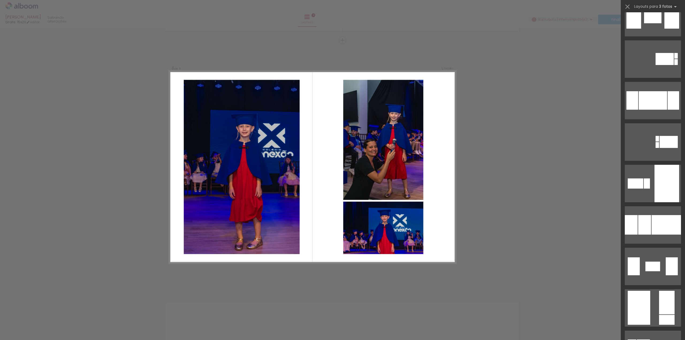
scroll to position [1233, 0]
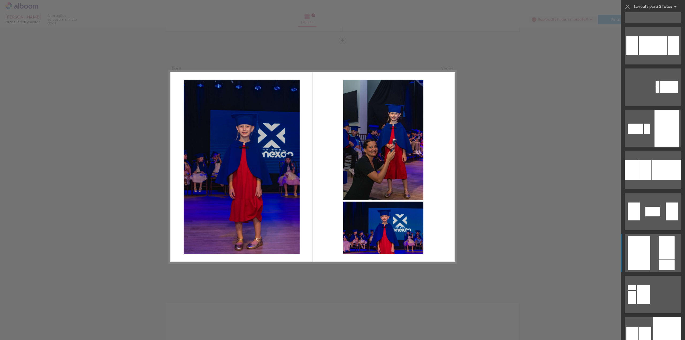
click at [638, 327] on div at bounding box center [632, 336] width 12 height 19
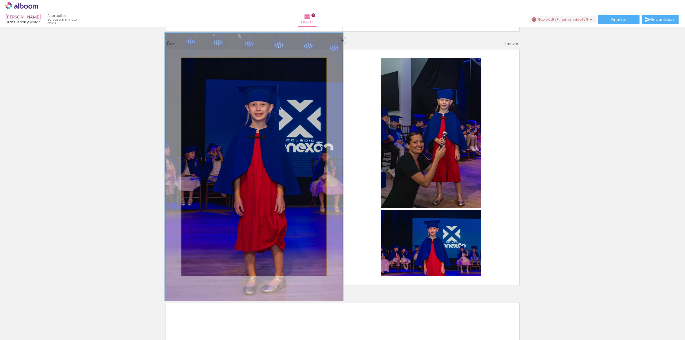
drag, startPoint x: 193, startPoint y: 64, endPoint x: 197, endPoint y: 64, distance: 4.3
click at [197, 64] on div at bounding box center [198, 63] width 5 height 5
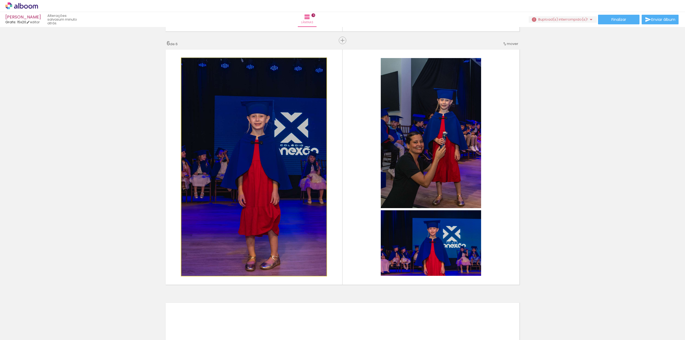
drag, startPoint x: 197, startPoint y: 64, endPoint x: 185, endPoint y: 64, distance: 12.3
type paper-slider "100"
click at [186, 64] on div at bounding box center [201, 64] width 37 height 8
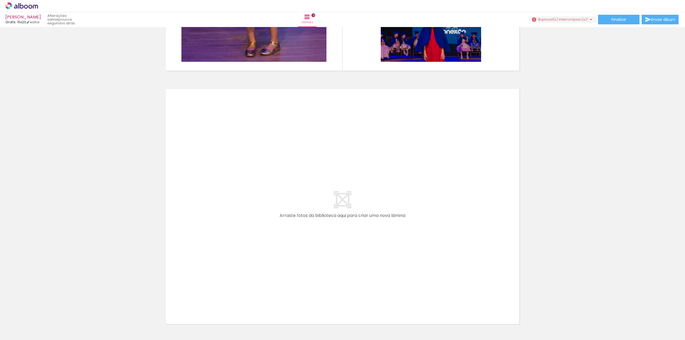
scroll to position [0, 6479]
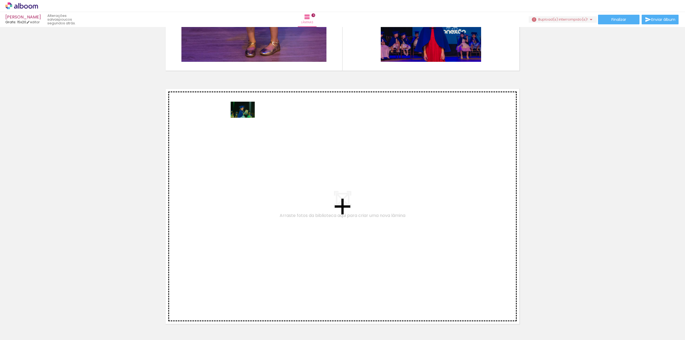
drag, startPoint x: 315, startPoint y: 325, endPoint x: 247, endPoint y: 118, distance: 217.7
click at [247, 118] on quentale-workspace at bounding box center [342, 170] width 685 height 340
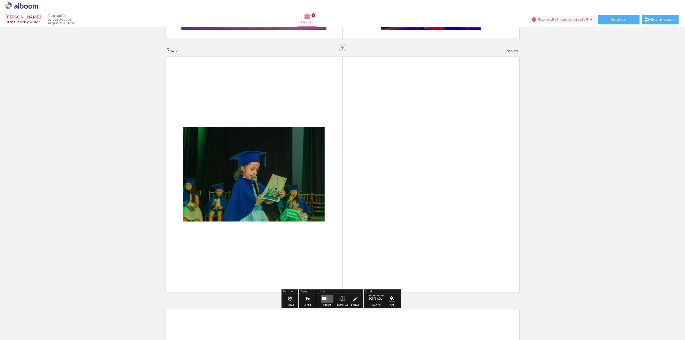
scroll to position [1516, 0]
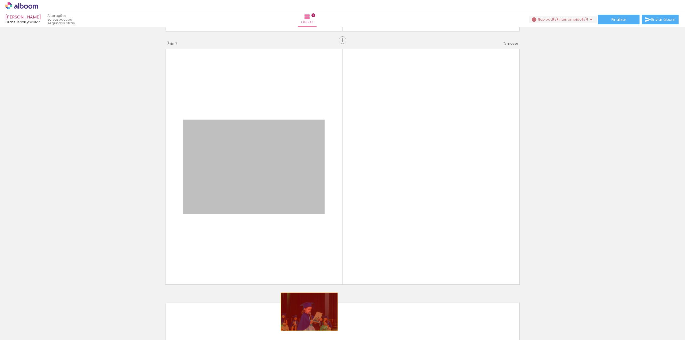
drag, startPoint x: 254, startPoint y: 164, endPoint x: 307, endPoint y: 312, distance: 157.3
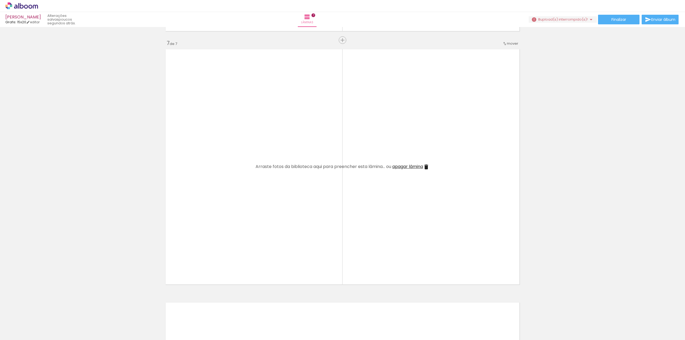
scroll to position [0, 6635]
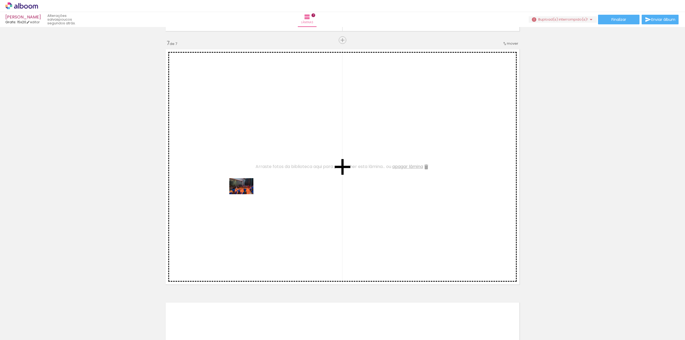
drag, startPoint x: 346, startPoint y: 326, endPoint x: 245, endPoint y: 194, distance: 165.3
click at [245, 194] on quentale-workspace at bounding box center [342, 170] width 685 height 340
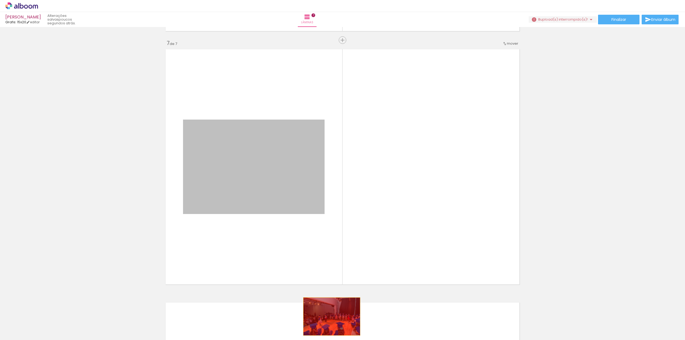
drag, startPoint x: 249, startPoint y: 178, endPoint x: 330, endPoint y: 317, distance: 160.2
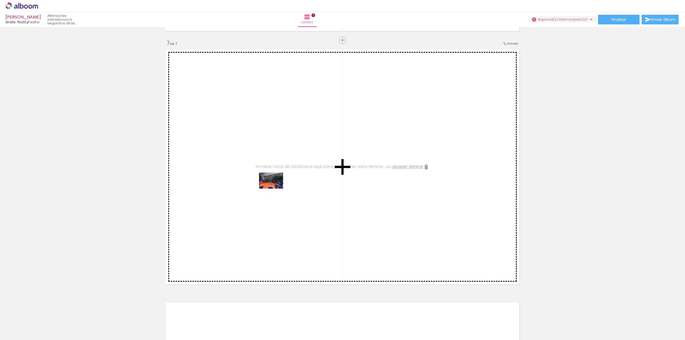
drag, startPoint x: 371, startPoint y: 330, endPoint x: 272, endPoint y: 182, distance: 177.7
click at [272, 182] on quentale-workspace at bounding box center [342, 170] width 685 height 340
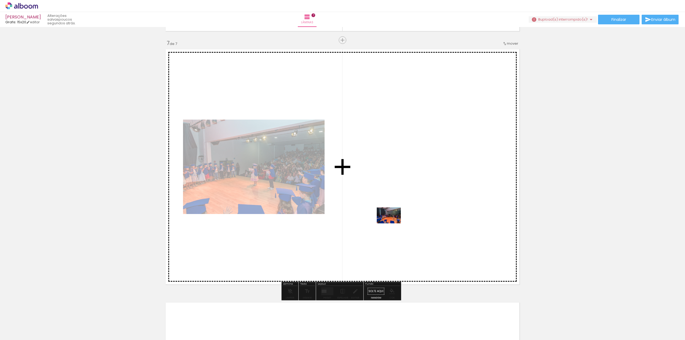
drag, startPoint x: 431, startPoint y: 325, endPoint x: 393, endPoint y: 223, distance: 108.3
click at [393, 223] on quentale-workspace at bounding box center [342, 170] width 685 height 340
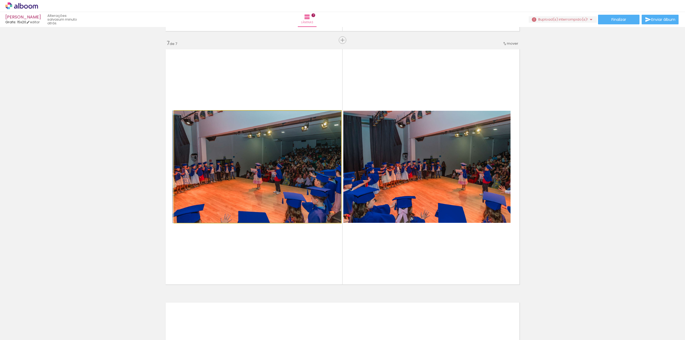
drag, startPoint x: 260, startPoint y: 163, endPoint x: 253, endPoint y: 112, distance: 51.8
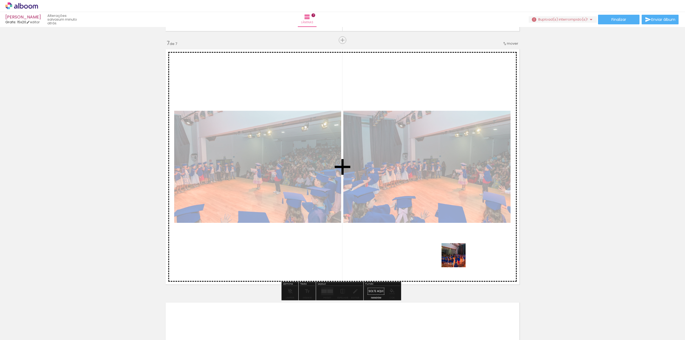
drag, startPoint x: 552, startPoint y: 328, endPoint x: 453, endPoint y: 256, distance: 122.1
click at [453, 256] on quentale-workspace at bounding box center [342, 170] width 685 height 340
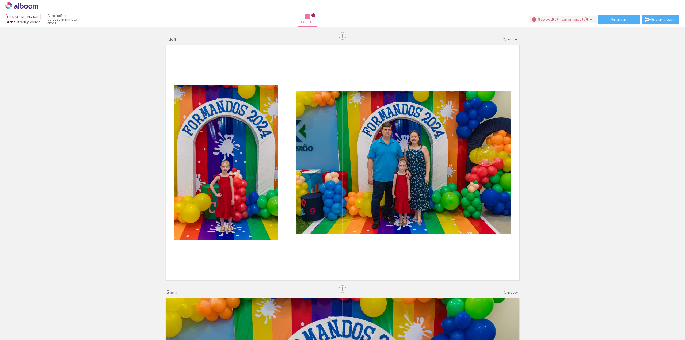
scroll to position [0, 7452]
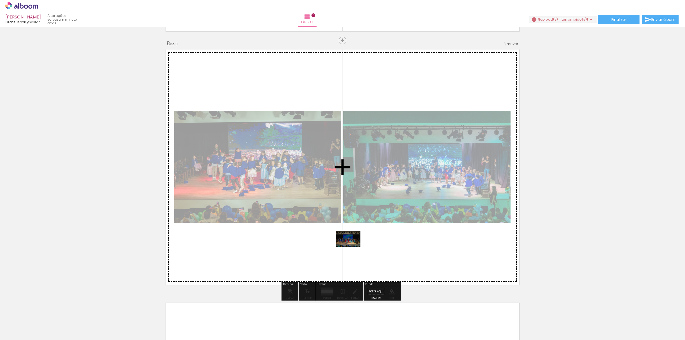
drag, startPoint x: 299, startPoint y: 325, endPoint x: 352, endPoint y: 247, distance: 94.1
click at [352, 247] on quentale-workspace at bounding box center [342, 170] width 685 height 340
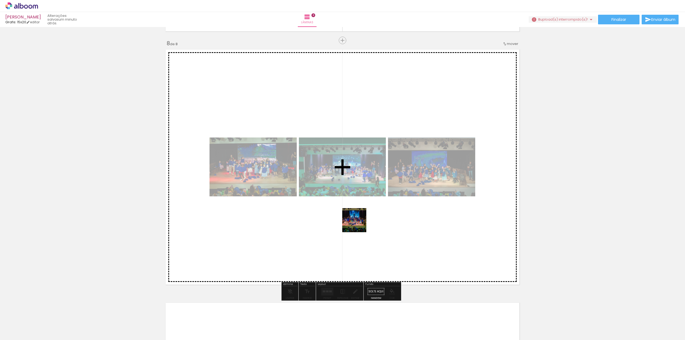
drag, startPoint x: 464, startPoint y: 323, endPoint x: 358, endPoint y: 224, distance: 144.8
click at [358, 224] on quentale-workspace at bounding box center [342, 170] width 685 height 340
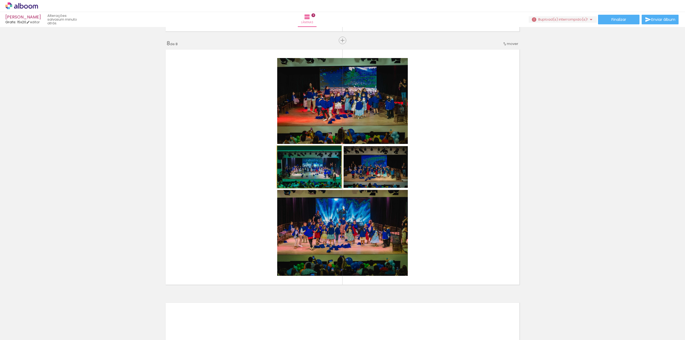
click at [311, 166] on quentale-photo at bounding box center [309, 167] width 64 height 42
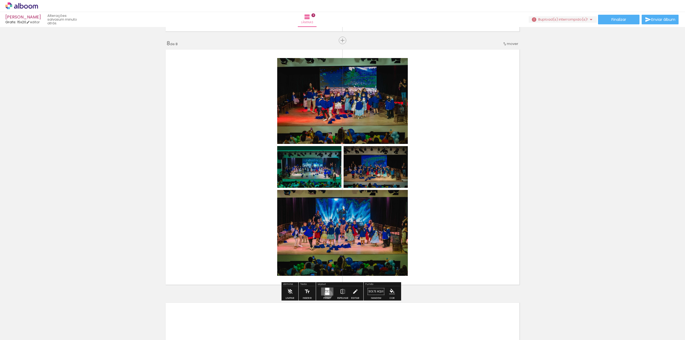
click at [327, 294] on div at bounding box center [327, 293] width 4 height 3
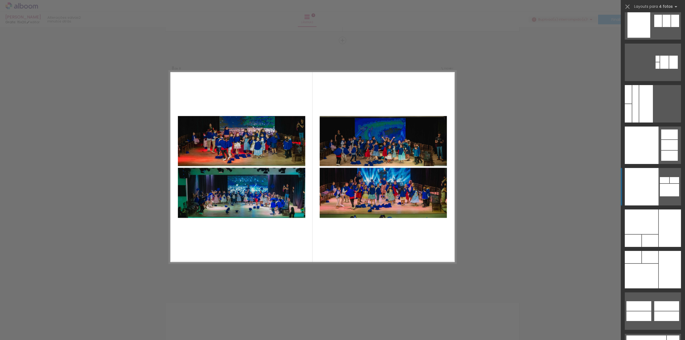
scroll to position [14740, 0]
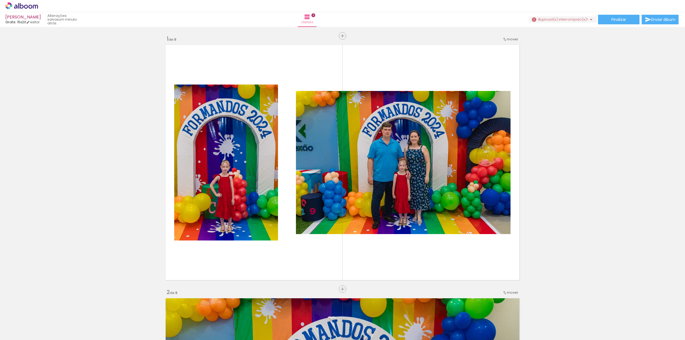
scroll to position [1516, 0]
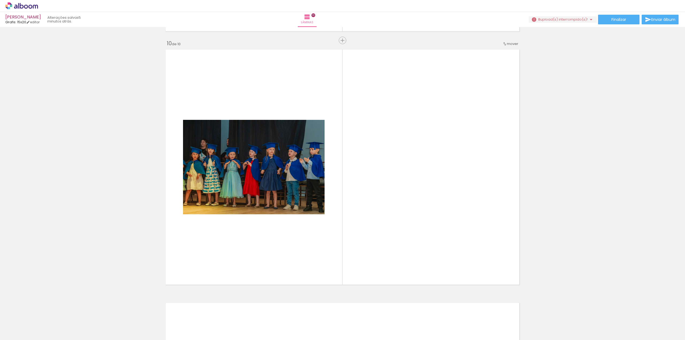
scroll to position [0, 1448]
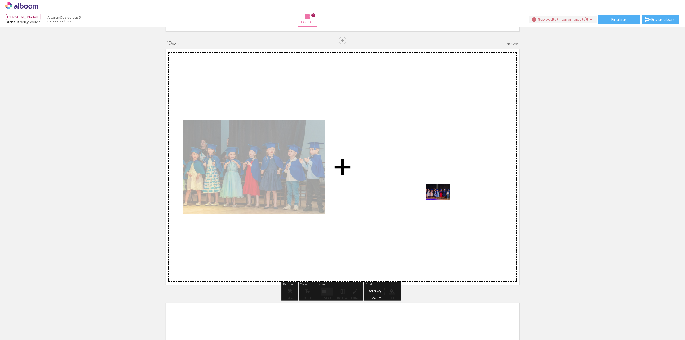
drag, startPoint x: 144, startPoint y: 327, endPoint x: 443, endPoint y: 199, distance: 325.2
click at [443, 199] on quentale-workspace at bounding box center [342, 170] width 685 height 340
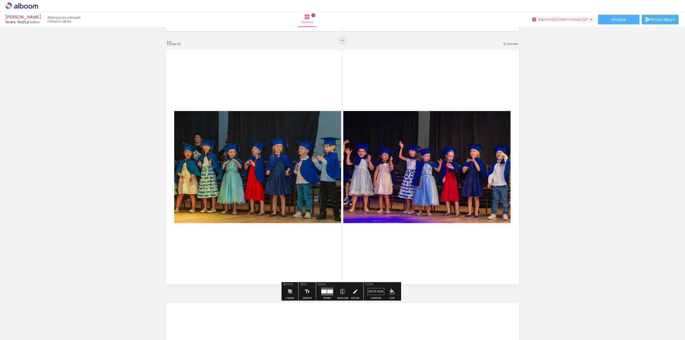
click at [327, 292] on div at bounding box center [330, 292] width 6 height 4
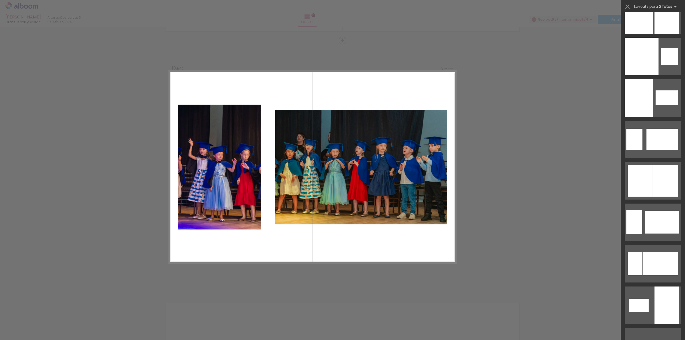
scroll to position [1552, 0]
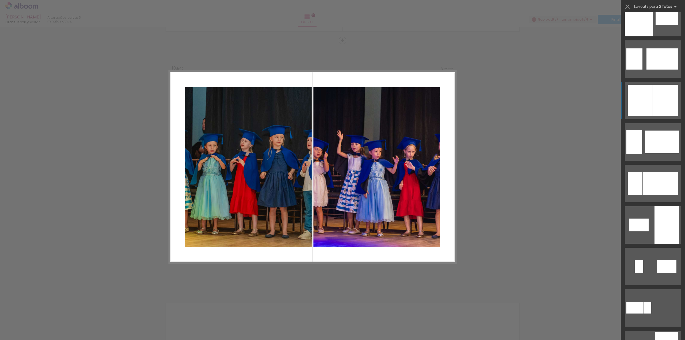
click at [658, 104] on div at bounding box center [665, 101] width 25 height 32
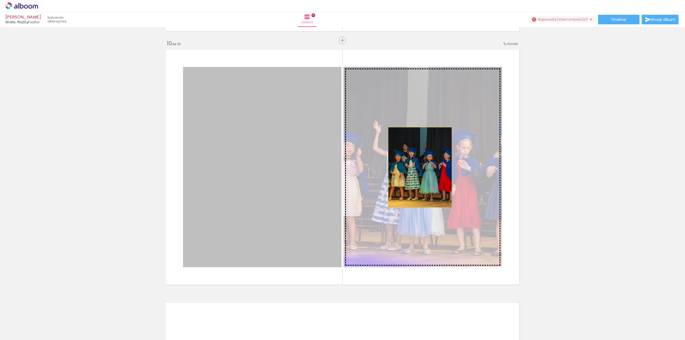
drag, startPoint x: 272, startPoint y: 188, endPoint x: 418, endPoint y: 167, distance: 147.6
click at [0, 0] on slot at bounding box center [0, 0] width 0 height 0
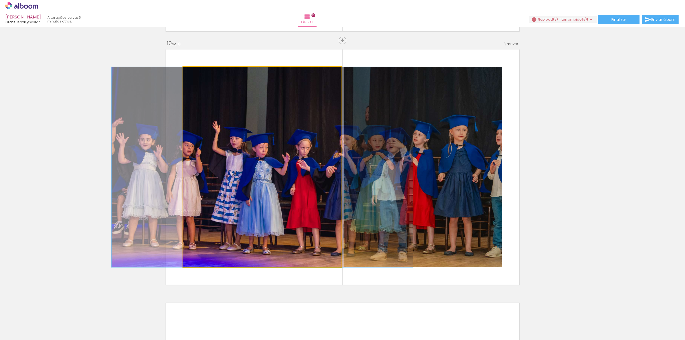
click at [277, 171] on quentale-photo at bounding box center [262, 167] width 158 height 200
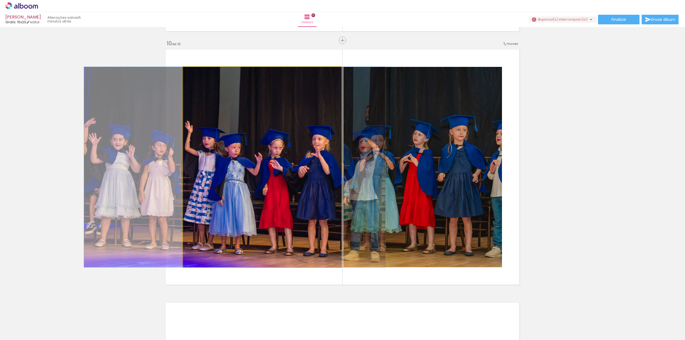
drag, startPoint x: 272, startPoint y: 171, endPoint x: 245, endPoint y: 174, distance: 27.8
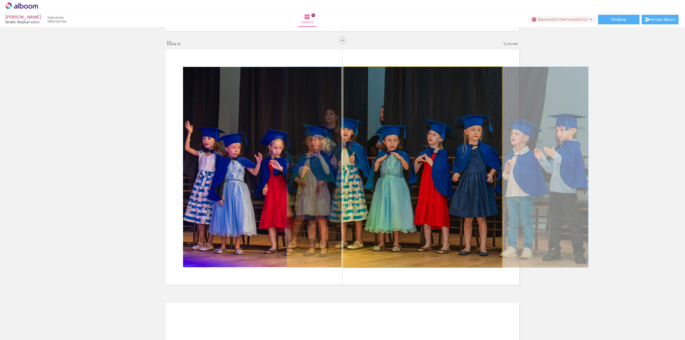
drag, startPoint x: 418, startPoint y: 158, endPoint x: 432, endPoint y: 154, distance: 15.1
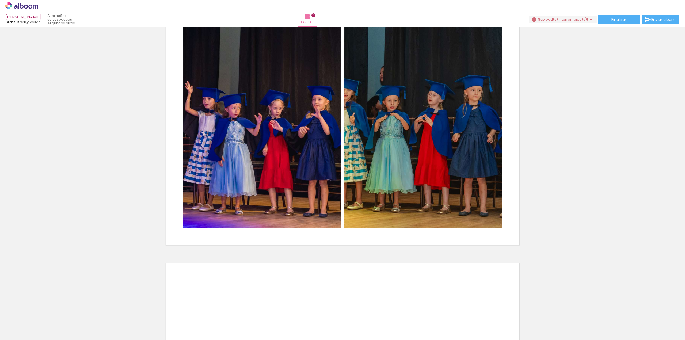
scroll to position [2265, 0]
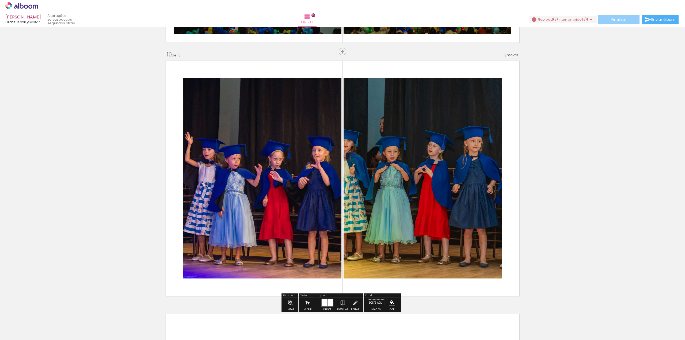
click at [616, 21] on span "Finalizar" at bounding box center [618, 20] width 15 height 4
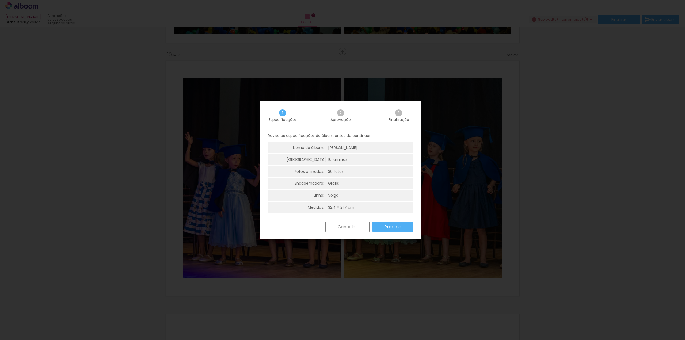
click at [0, 0] on slot "Próximo" at bounding box center [0, 0] width 0 height 0
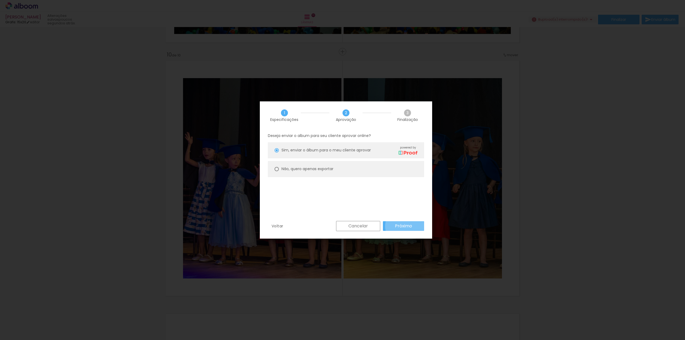
click at [0, 0] on slot "Próximo" at bounding box center [0, 0] width 0 height 0
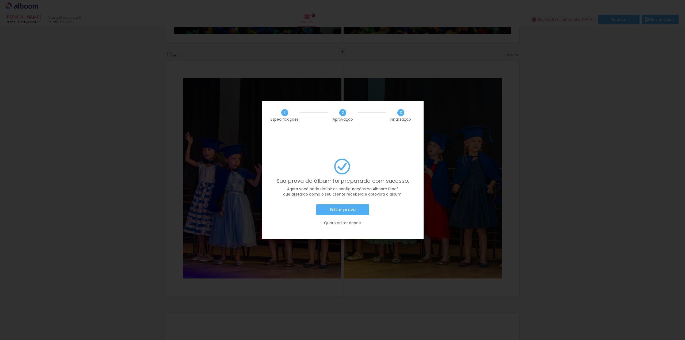
click at [0, 0] on slot "Editar prova" at bounding box center [0, 0] width 0 height 0
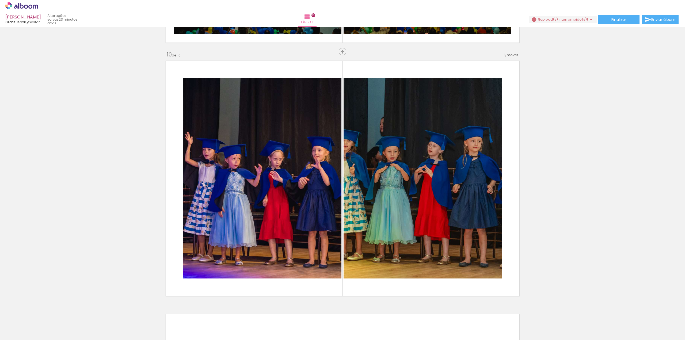
scroll to position [0, 1448]
